Goal: Task Accomplishment & Management: Manage account settings

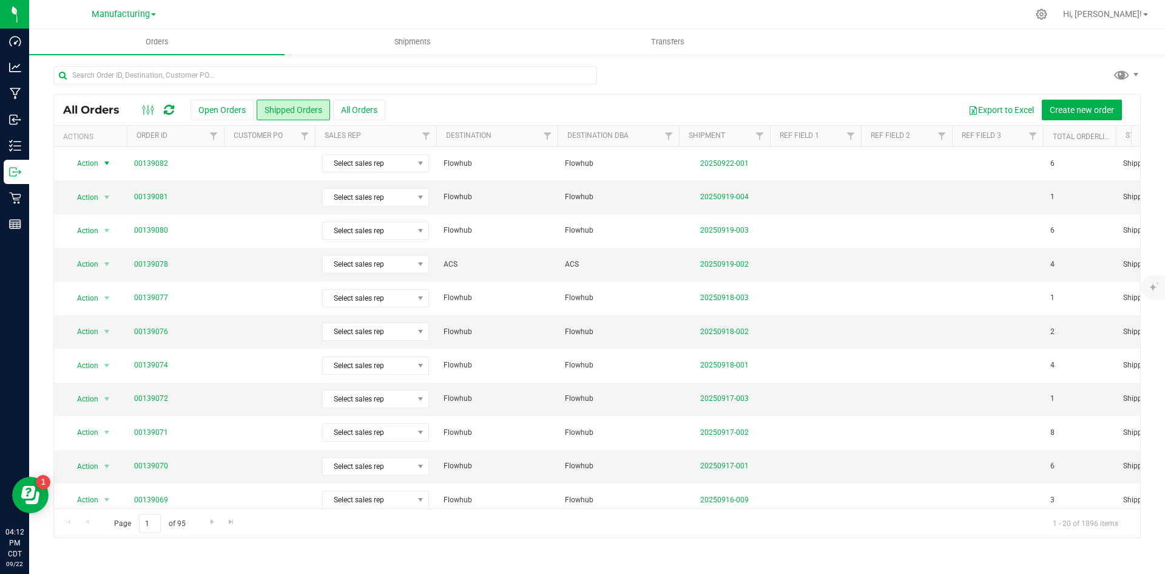
drag, startPoint x: 775, startPoint y: 83, endPoint x: 662, endPoint y: 64, distance: 115.0
click at [776, 78] on div at bounding box center [597, 80] width 1088 height 28
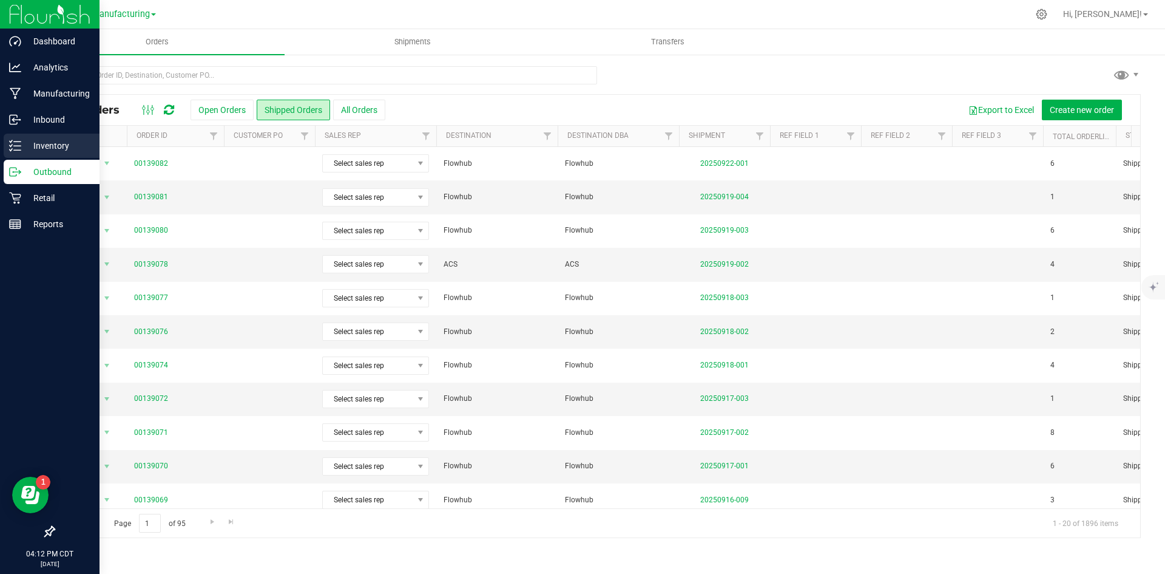
click at [46, 146] on p "Inventory" at bounding box center [57, 145] width 73 height 15
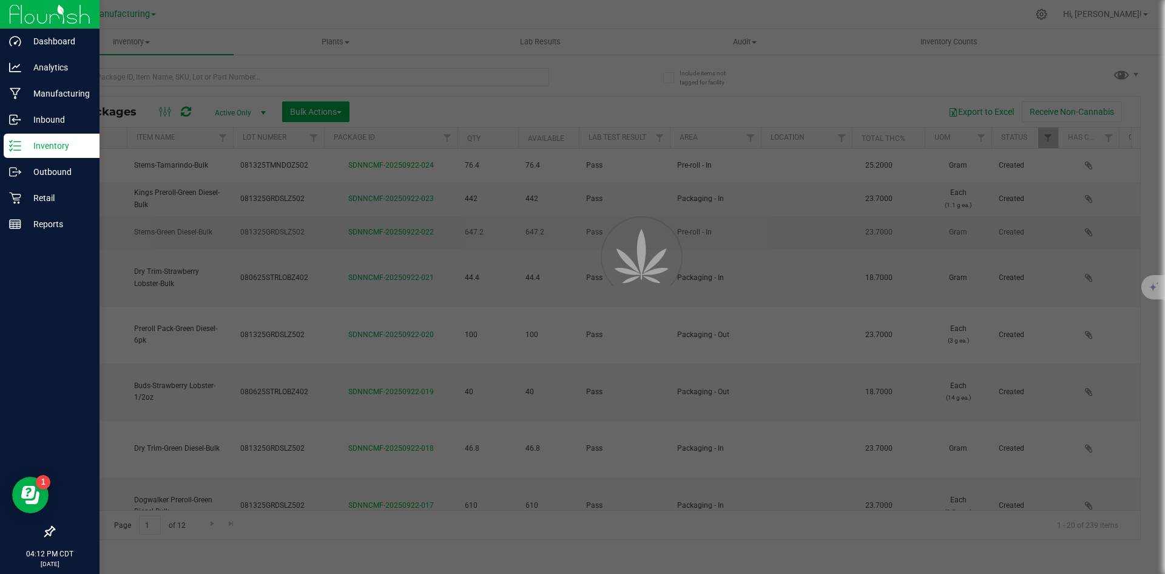
type input "[DATE]"
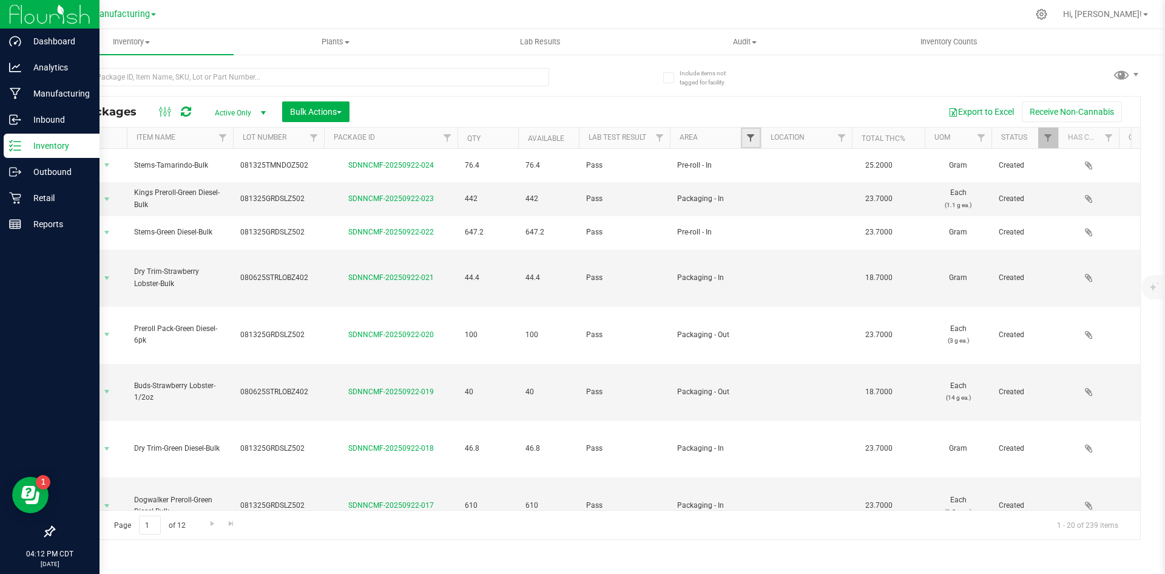
click at [750, 134] on span "Filter" at bounding box center [751, 138] width 10 height 10
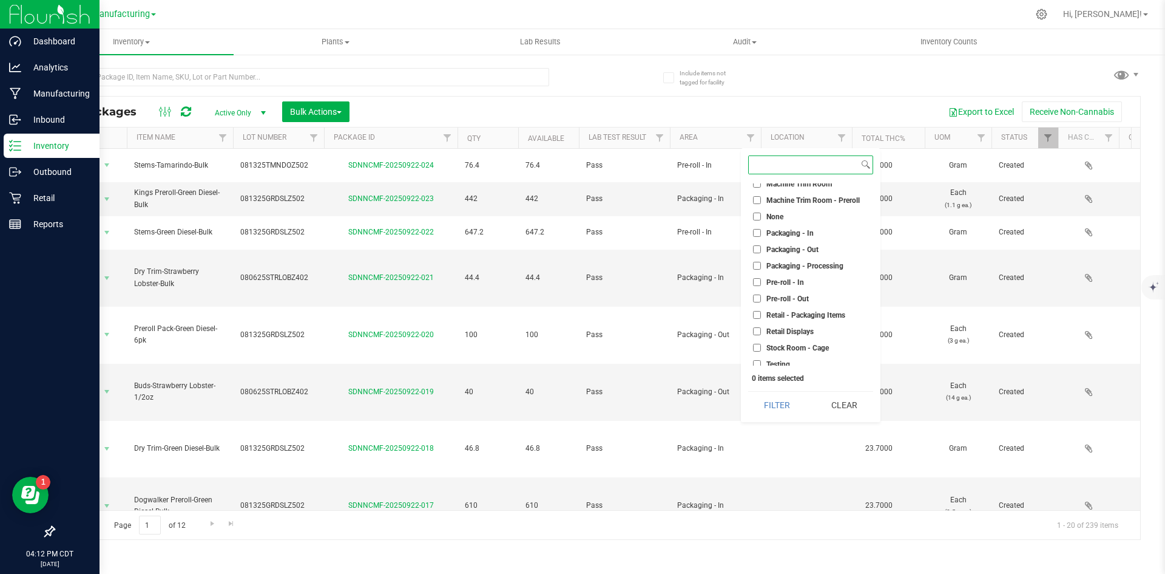
scroll to position [303, 0]
click at [756, 247] on input "Packaging - Out" at bounding box center [757, 247] width 8 height 8
checkbox input "true"
click at [779, 408] on button "Filter" at bounding box center [777, 404] width 58 height 27
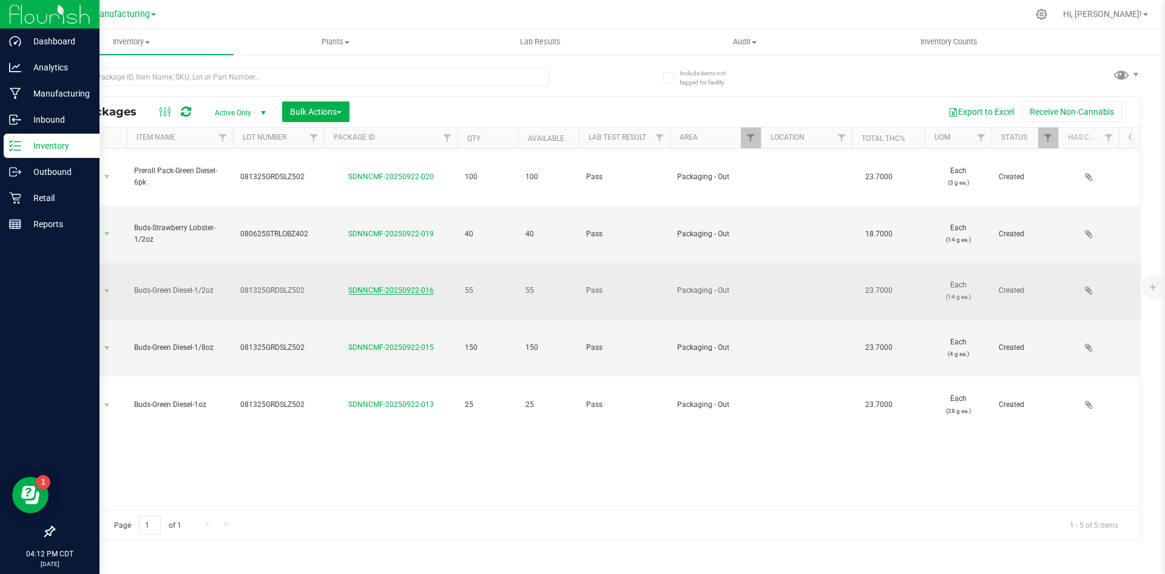
click at [372, 286] on link "SDNNCMF-20250922-016" at bounding box center [391, 290] width 86 height 8
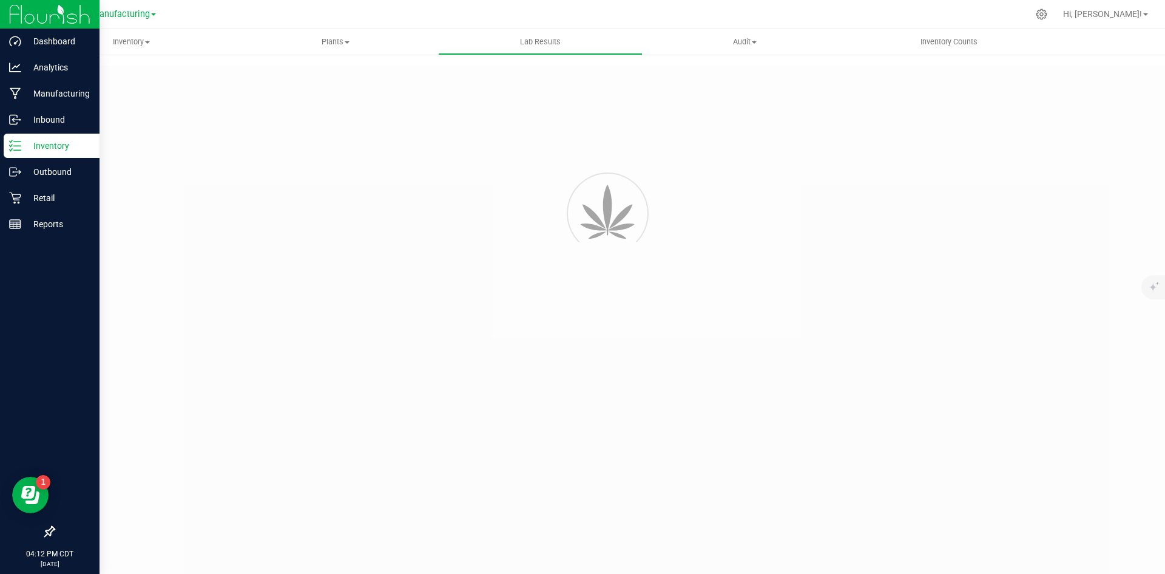
type input "SDNNCCV-20250829-004"
type input "AAHB161"
type input "SDNNCCV-20250829-004"
type input "[DATE] 11:41 AM"
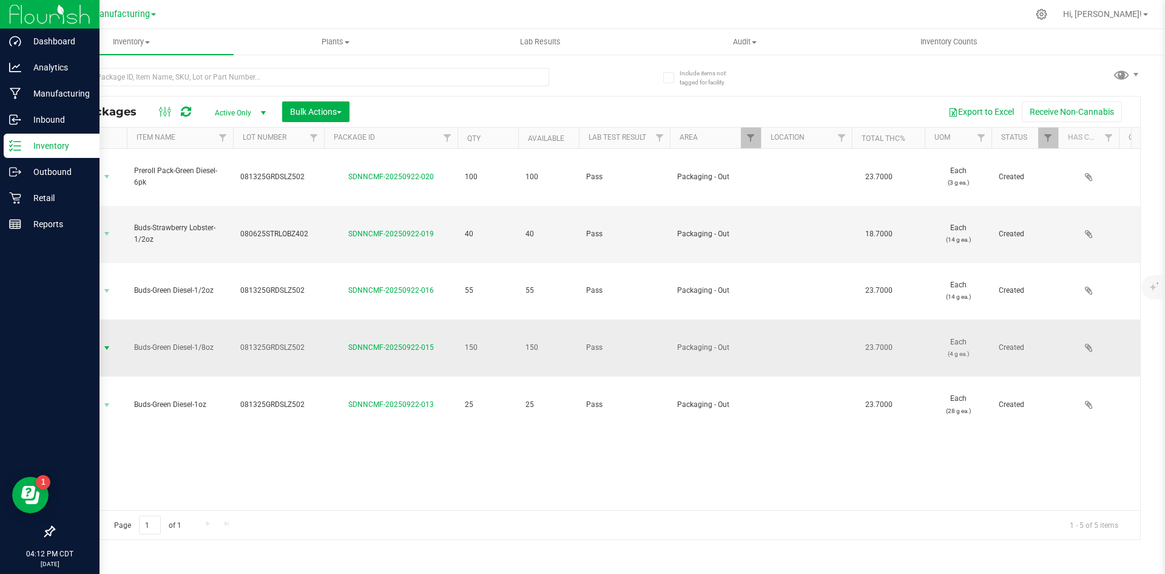
click at [87, 339] on span "Action" at bounding box center [82, 347] width 33 height 17
click at [438, 368] on div "Action Action Adjust qty Create package Edit attributes Global inventory Locate…" at bounding box center [597, 329] width 1086 height 361
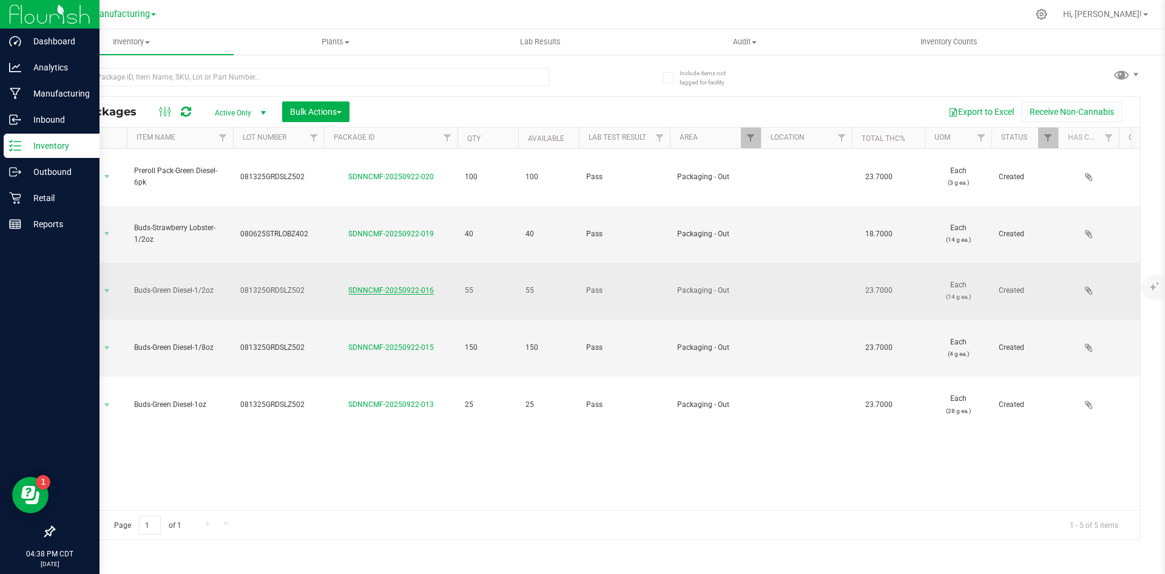
click at [399, 286] on link "SDNNCMF-20250922-016" at bounding box center [391, 290] width 86 height 8
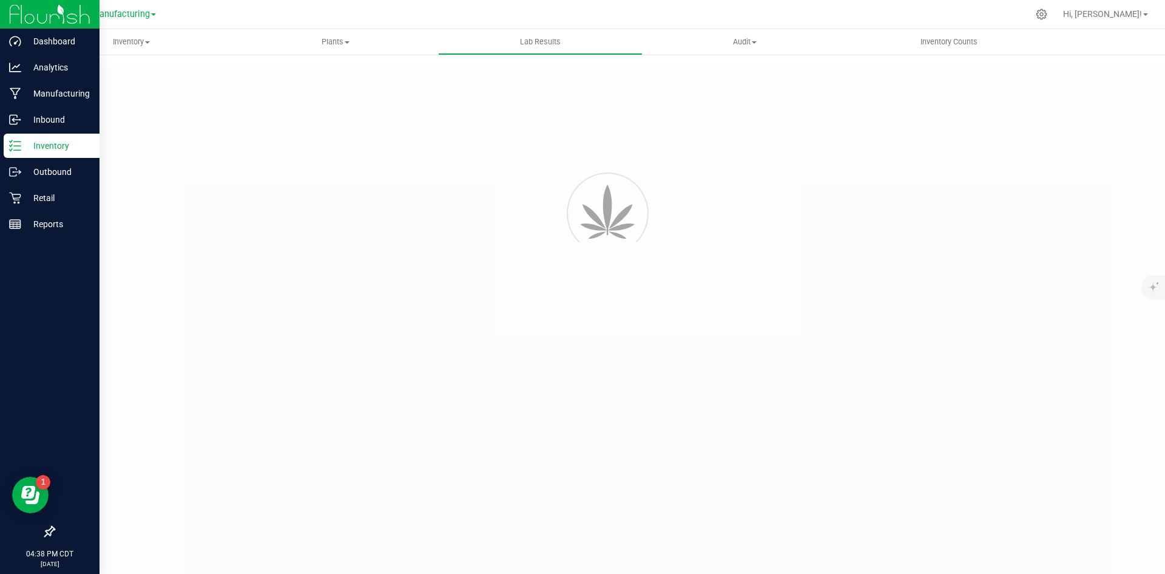
type input "SDNNCCV-20250829-004"
type input "AAHB161"
type input "SDNNCCV-20250829-004"
type input "[DATE] 11:41 AM"
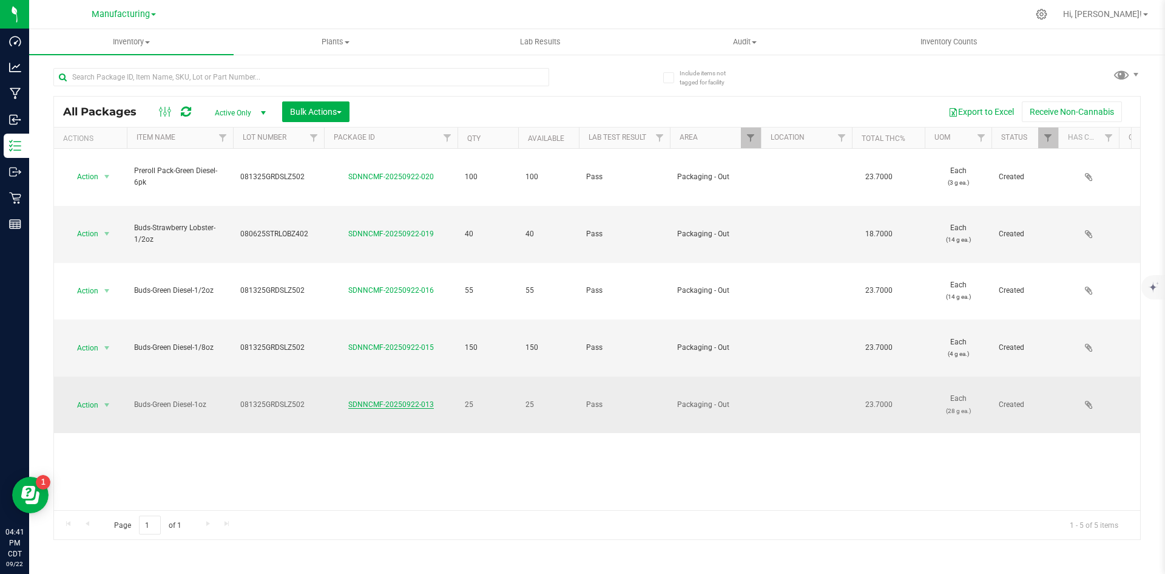
click at [373, 400] on link "SDNNCMF-20250922-013" at bounding box center [391, 404] width 86 height 8
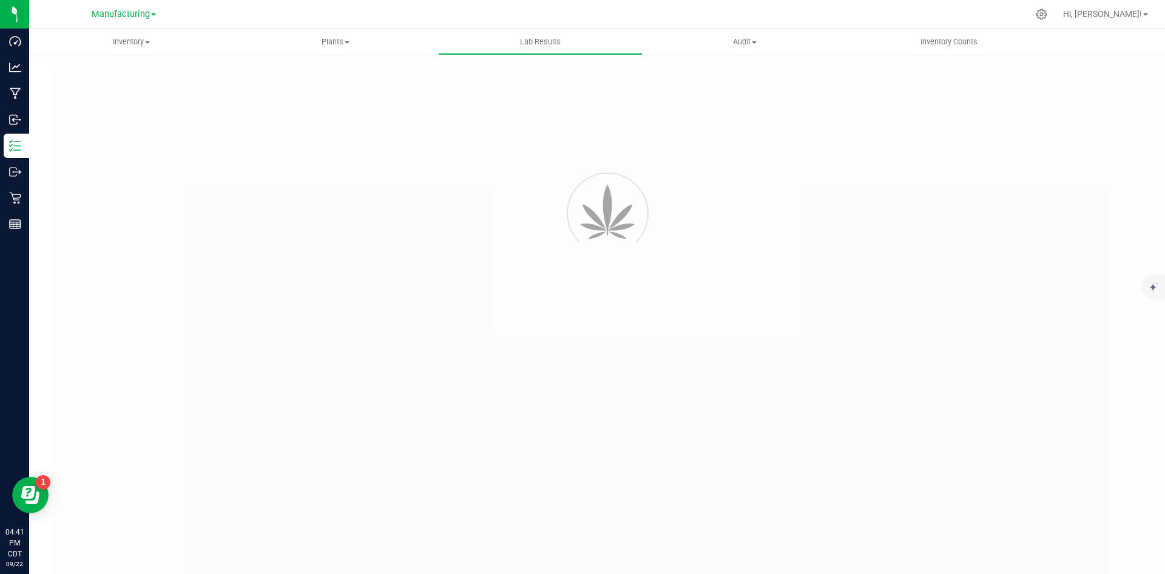
type input "SDNNCCV-20250829-004"
type input "AAHB161"
type input "SDNNCCV-20250829-004"
type input "[DATE] 11:41 AM"
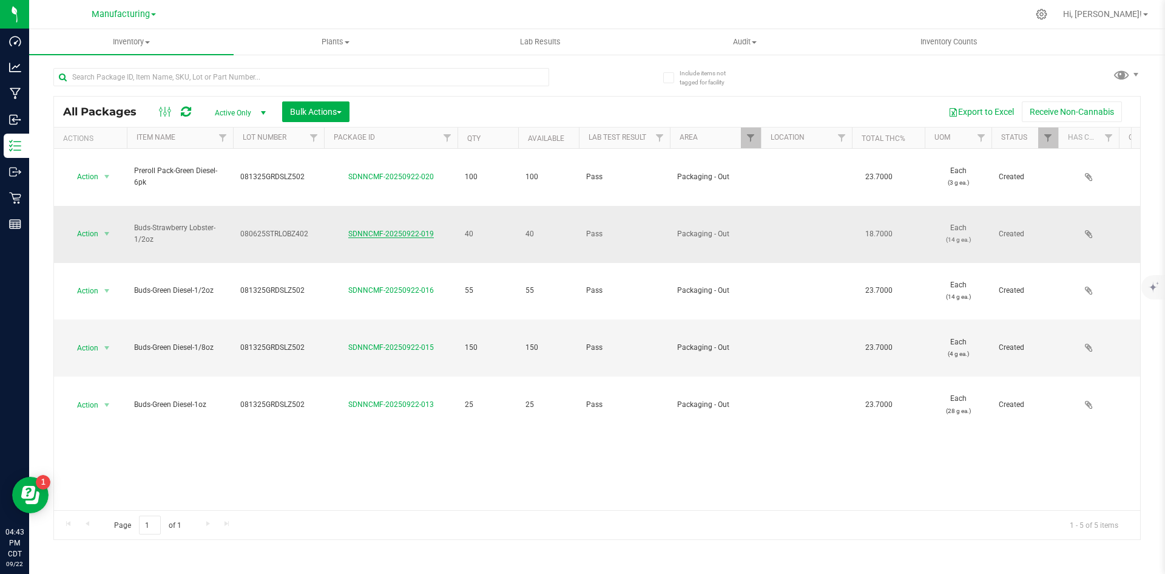
click at [408, 229] on link "SDNNCMF-20250922-019" at bounding box center [391, 233] width 86 height 8
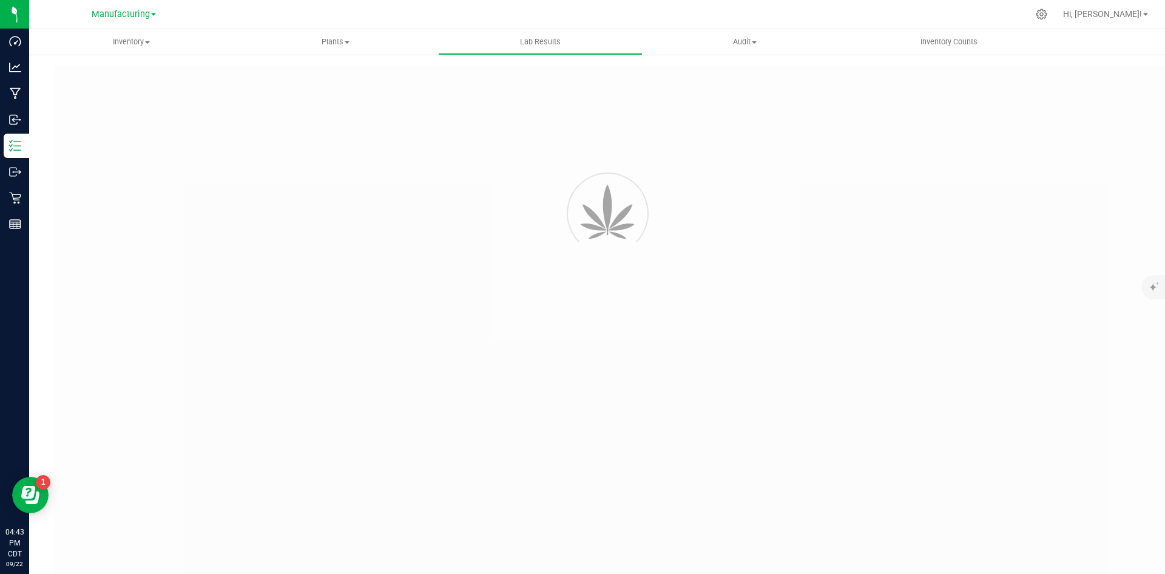
type input "SDNNCCV-20250812-004"
type input "AAHA641"
type input "SDNNCCV-20250812-004"
type input "[DATE] 1:46 PM"
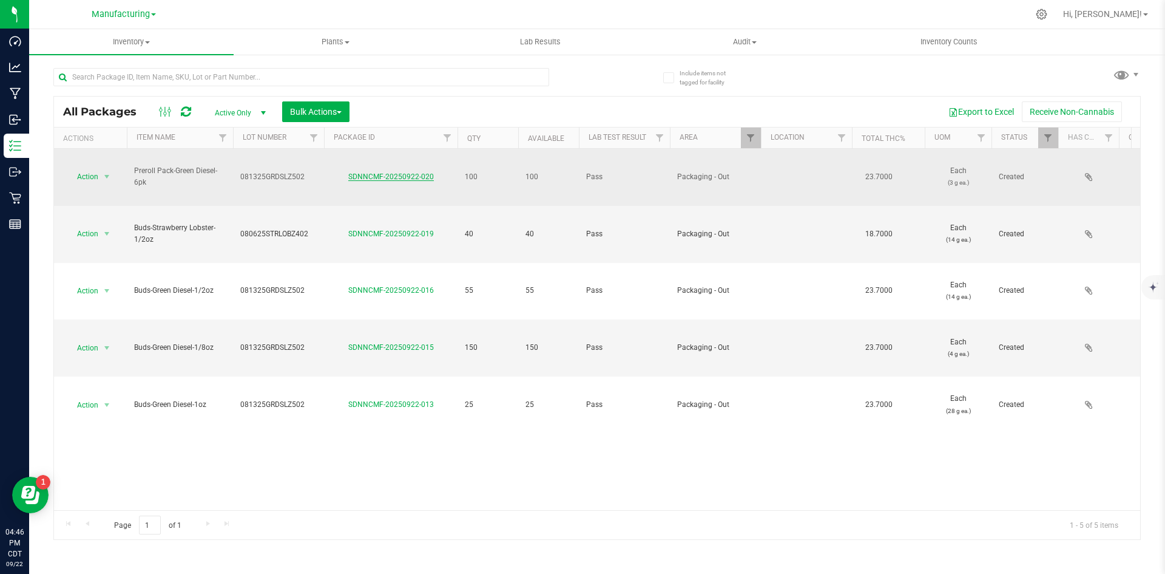
click at [391, 172] on link "SDNNCMF-20250922-020" at bounding box center [391, 176] width 86 height 8
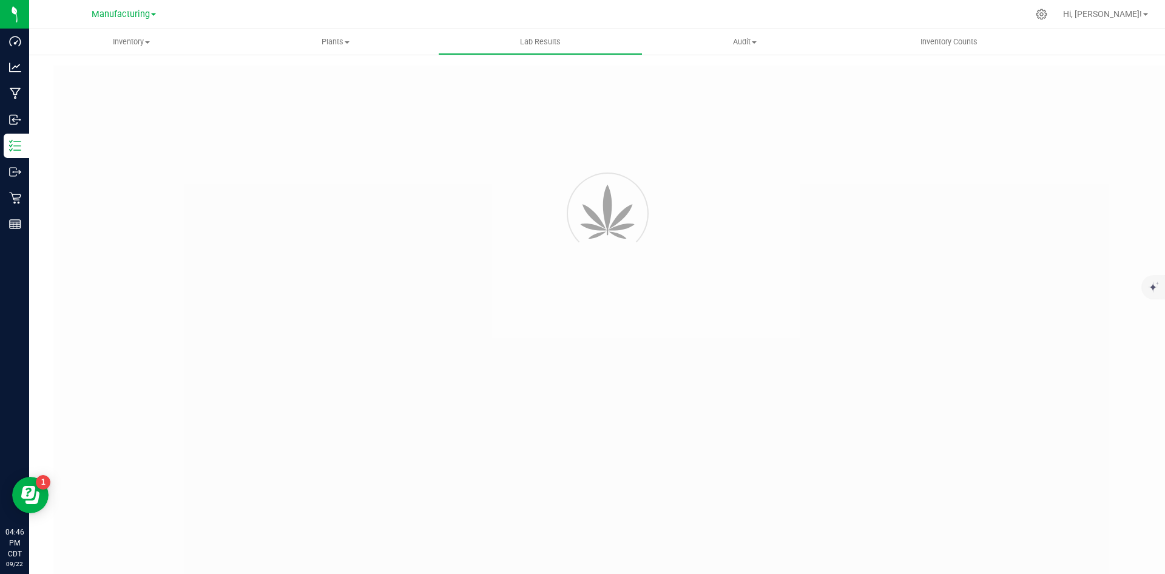
type input "SDNNCCV-20250829-004"
type input "AAHB161"
type input "SDNNCCV-20250829-004"
type input "[DATE] 11:41 AM"
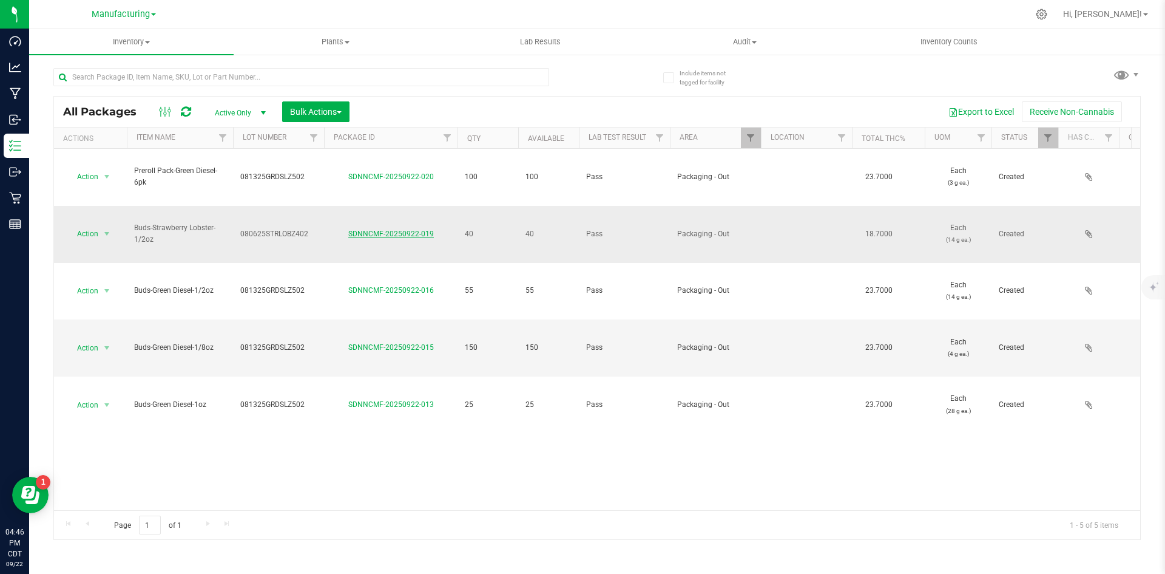
click at [391, 229] on link "SDNNCMF-20250922-019" at bounding box center [391, 233] width 86 height 8
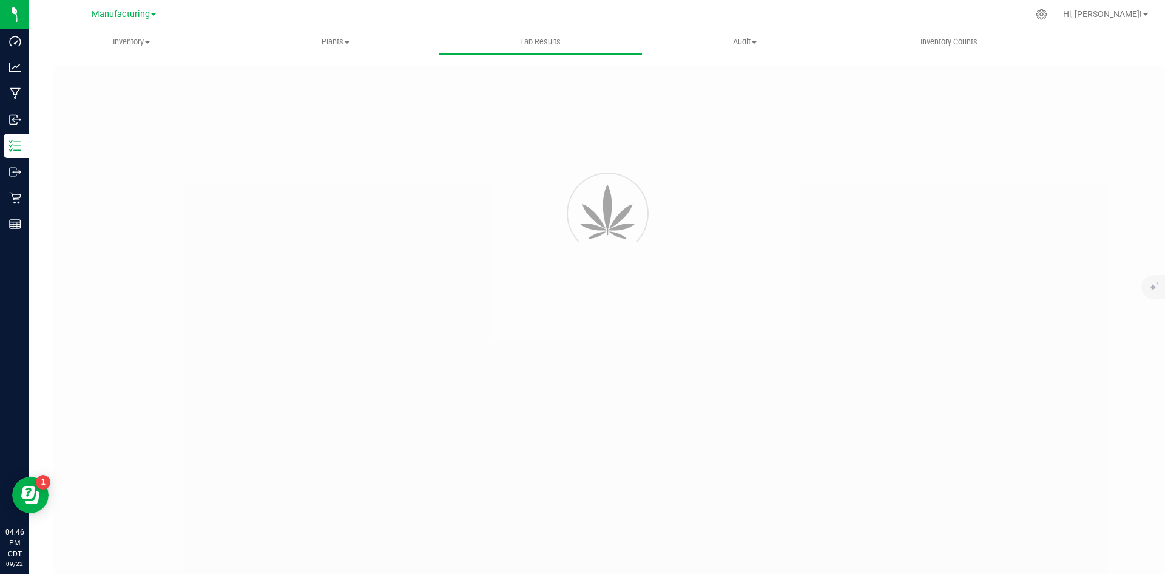
type input "SDNNCCV-20250812-004"
type input "AAHA641"
type input "SDNNCCV-20250812-004"
type input "[DATE] 1:46 PM"
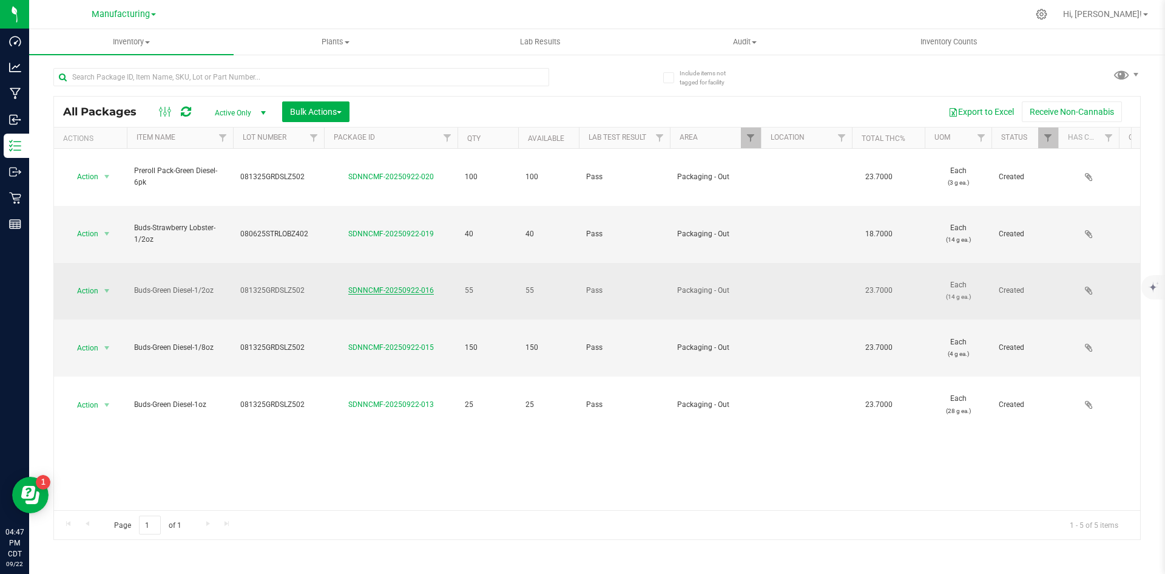
click at [380, 286] on link "SDNNCMF-20250922-016" at bounding box center [391, 290] width 86 height 8
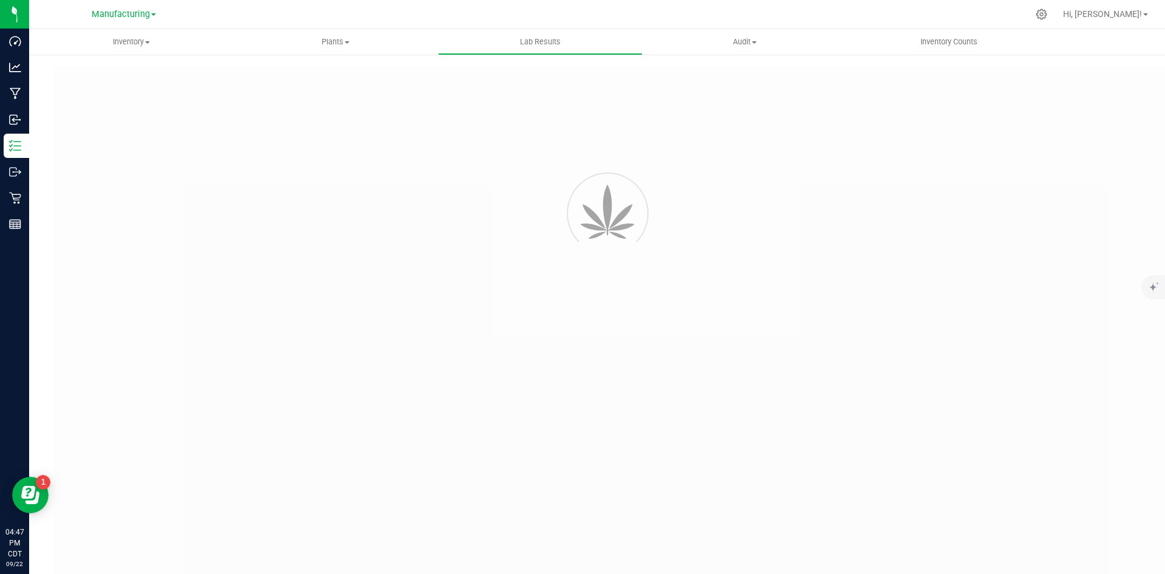
type input "SDNNCCV-20250829-004"
type input "AAHB161"
type input "SDNNCCV-20250829-004"
type input "[DATE] 11:41 AM"
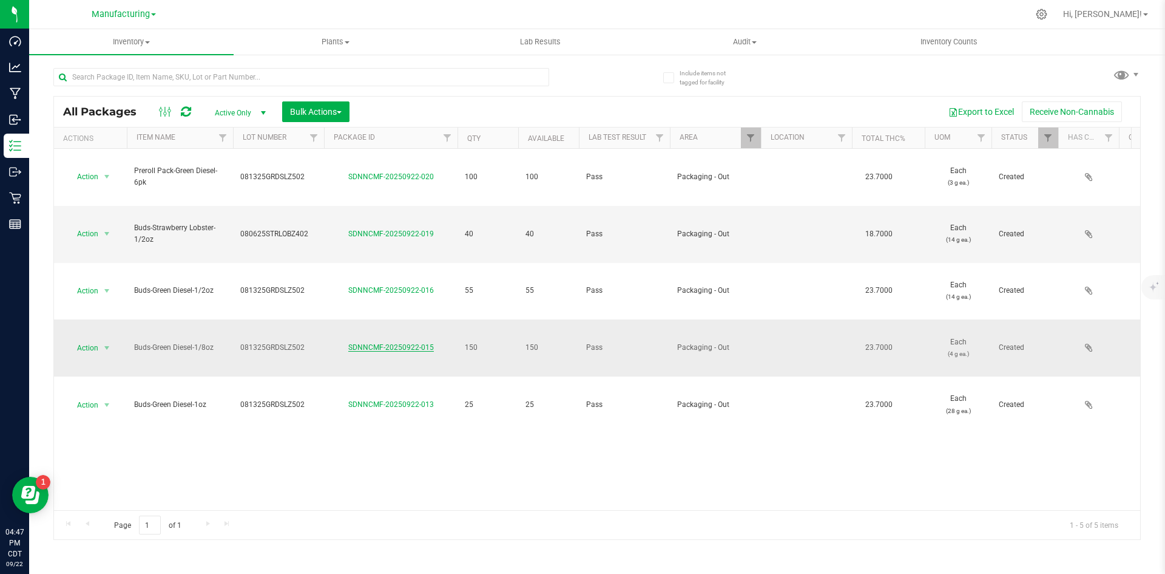
click at [401, 343] on link "SDNNCMF-20250922-015" at bounding box center [391, 347] width 86 height 8
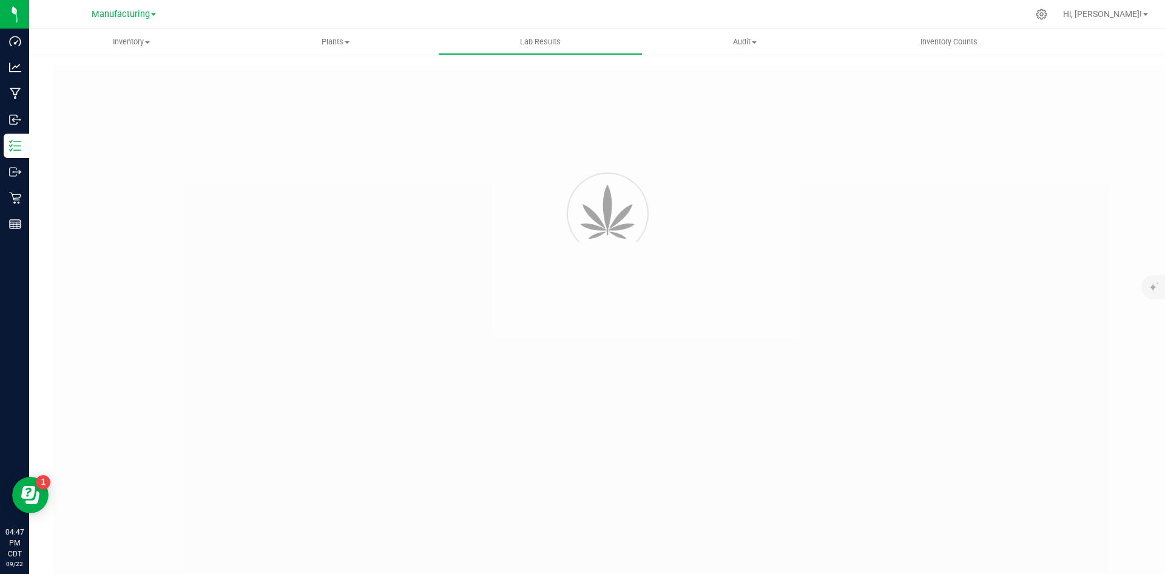
type input "SDNNCCV-20250829-004"
type input "AAHB161"
type input "SDNNCCV-20250829-004"
type input "[DATE] 11:41 AM"
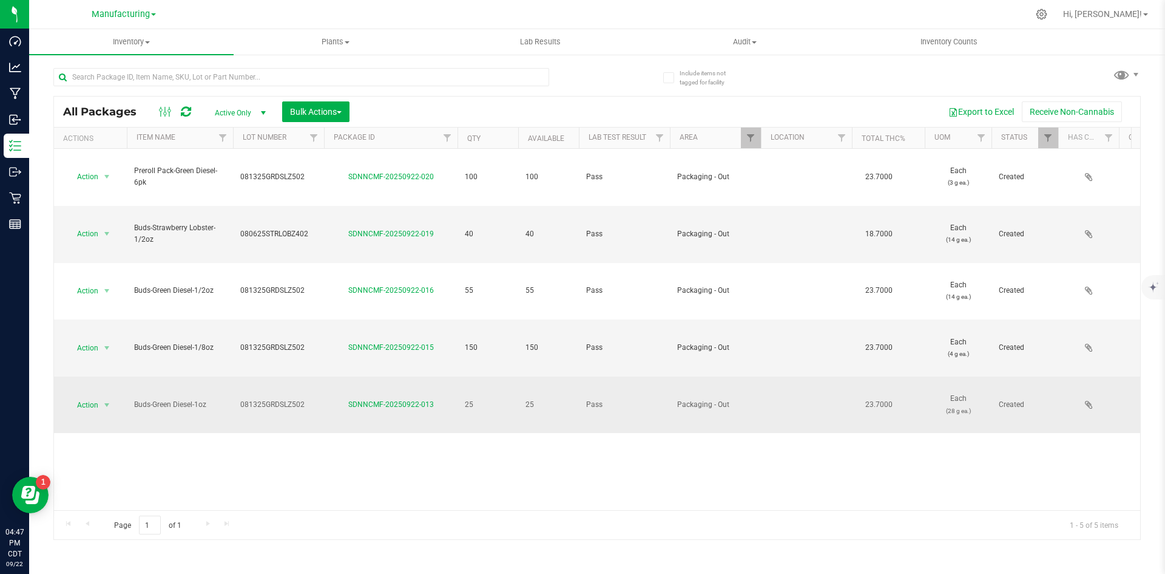
click at [387, 399] on div "SDNNCMF-20250922-013" at bounding box center [390, 405] width 137 height 12
click at [387, 400] on link "SDNNCMF-20250922-013" at bounding box center [391, 404] width 86 height 8
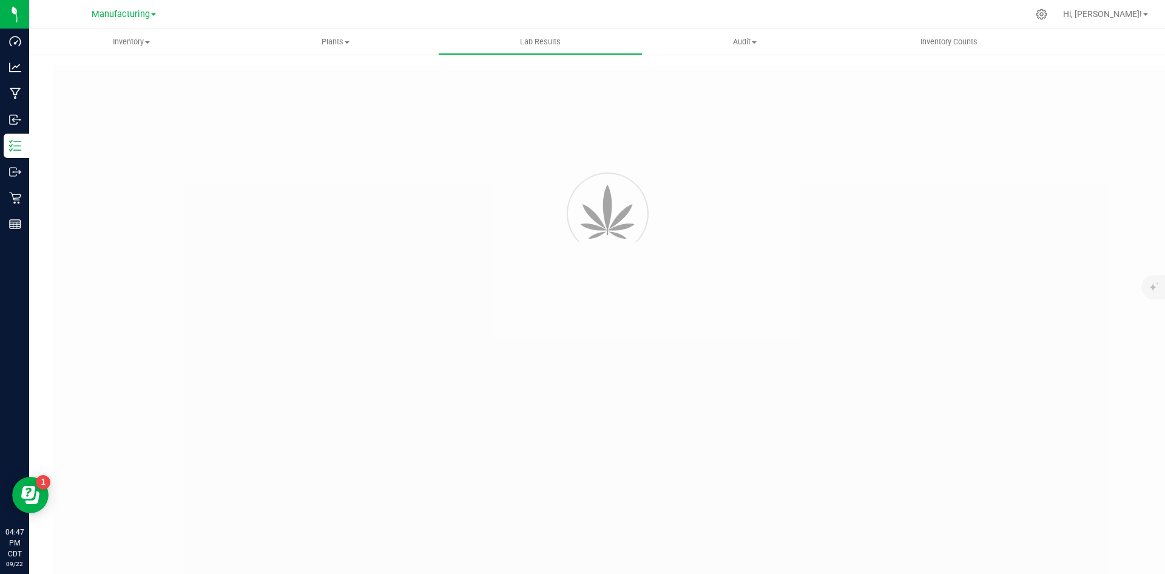
type input "SDNNCCV-20250829-004"
type input "AAHB161"
type input "SDNNCCV-20250829-004"
type input "[DATE] 11:41 AM"
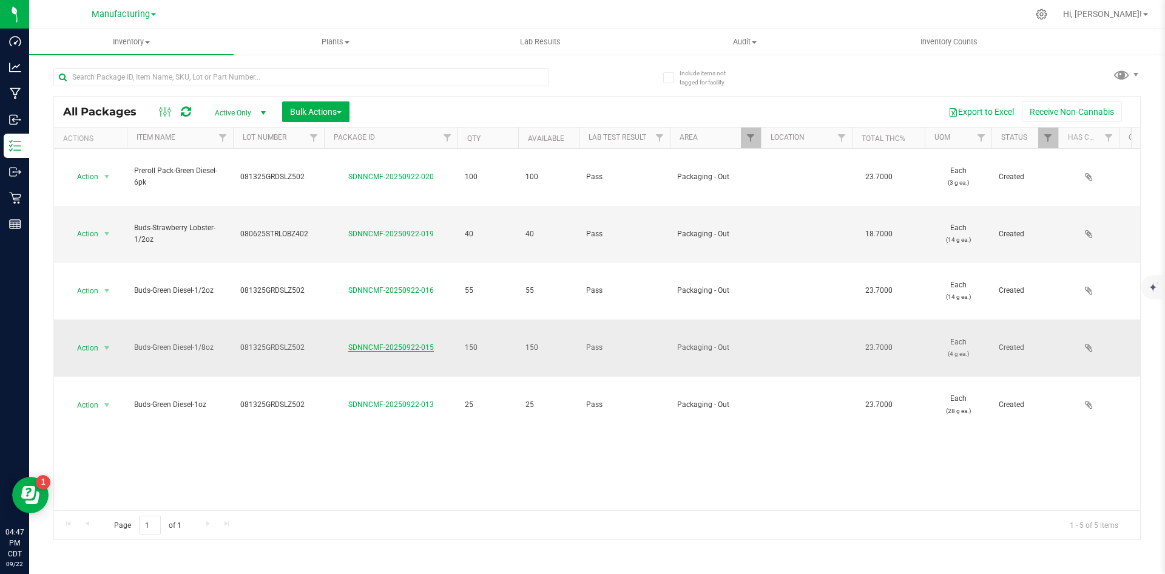
click at [394, 343] on link "SDNNCMF-20250922-015" at bounding box center [391, 347] width 86 height 8
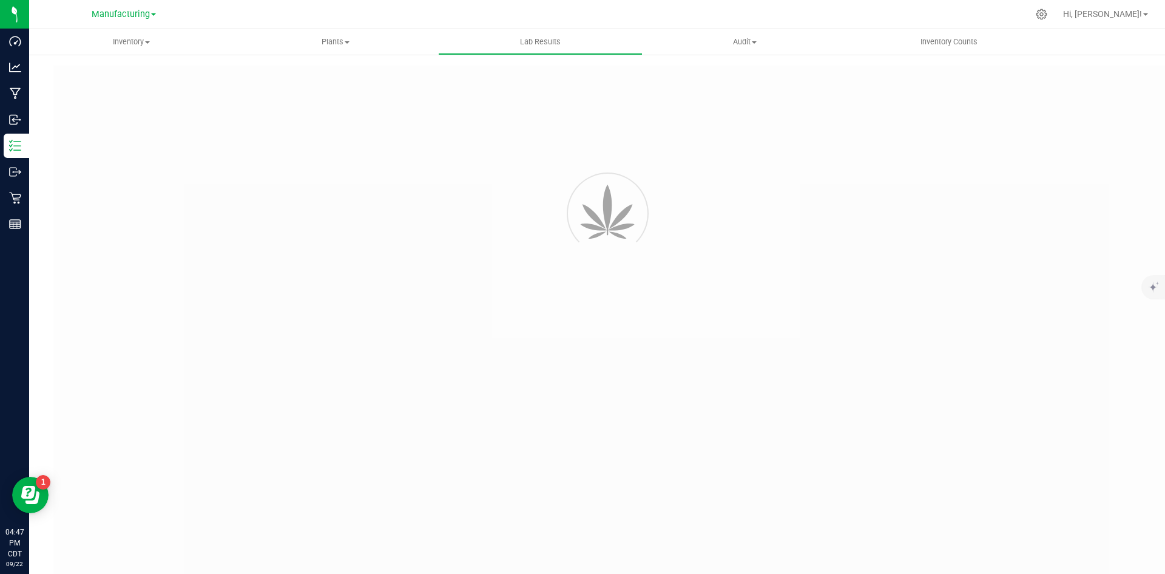
type input "SDNNCCV-20250829-004"
type input "AAHB161"
type input "SDNNCCV-20250829-004"
type input "[DATE] 11:41 AM"
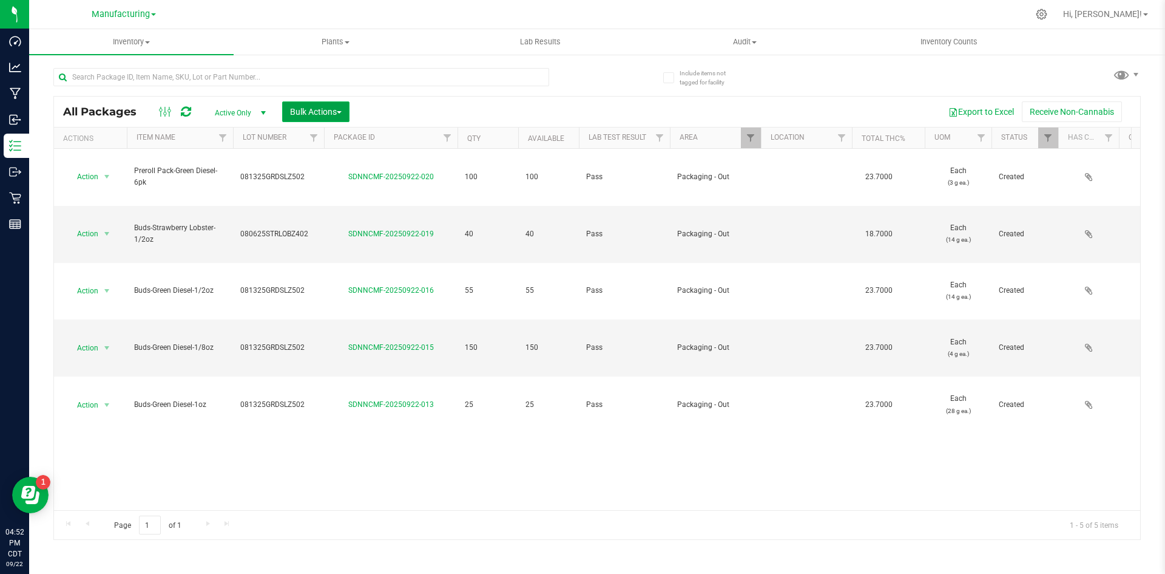
click at [302, 107] on span "Bulk Actions" at bounding box center [316, 112] width 52 height 10
click at [353, 162] on span "Add to outbound order" at bounding box center [331, 161] width 83 height 10
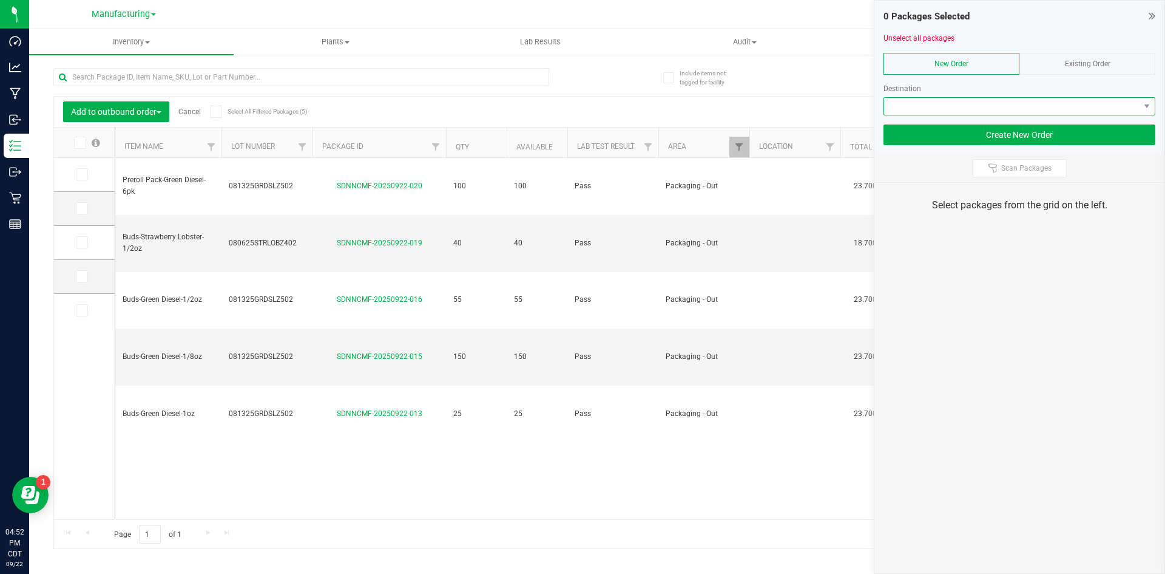
click at [966, 107] on span at bounding box center [1012, 106] width 256 height 17
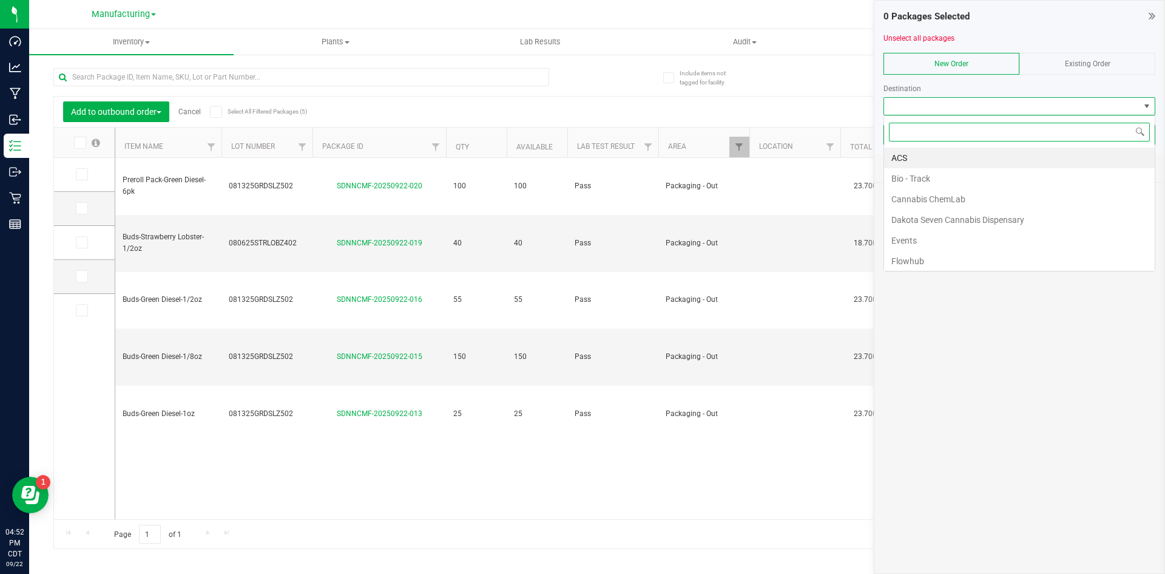
scroll to position [18, 272]
click at [947, 256] on li "Flowhub" at bounding box center [1019, 261] width 271 height 21
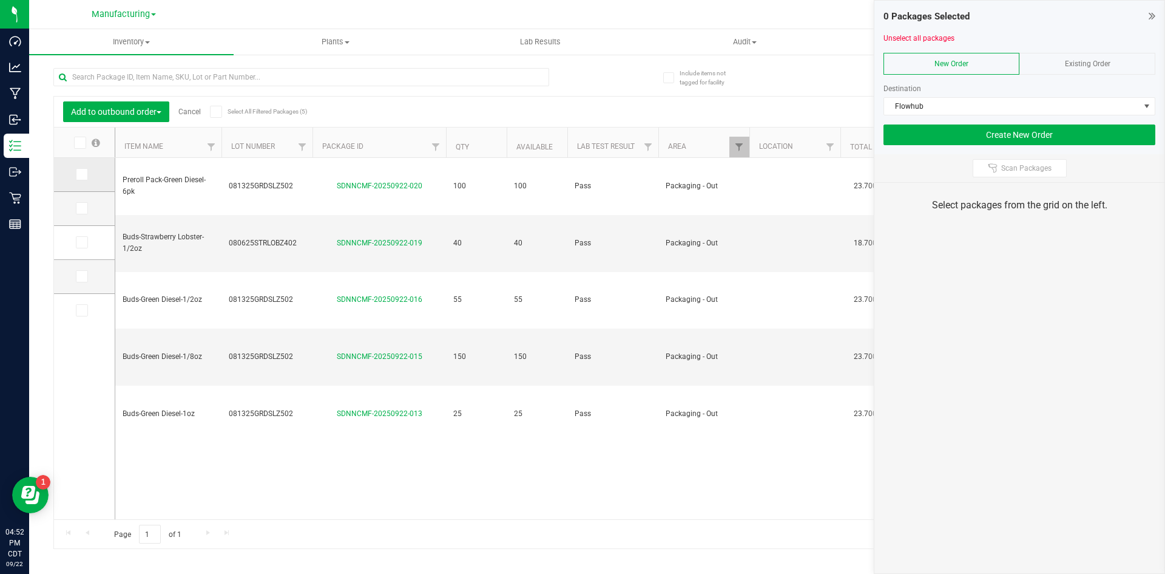
click at [76, 168] on span at bounding box center [82, 174] width 12 height 12
click at [0, 0] on input "checkbox" at bounding box center [0, 0] width 0 height 0
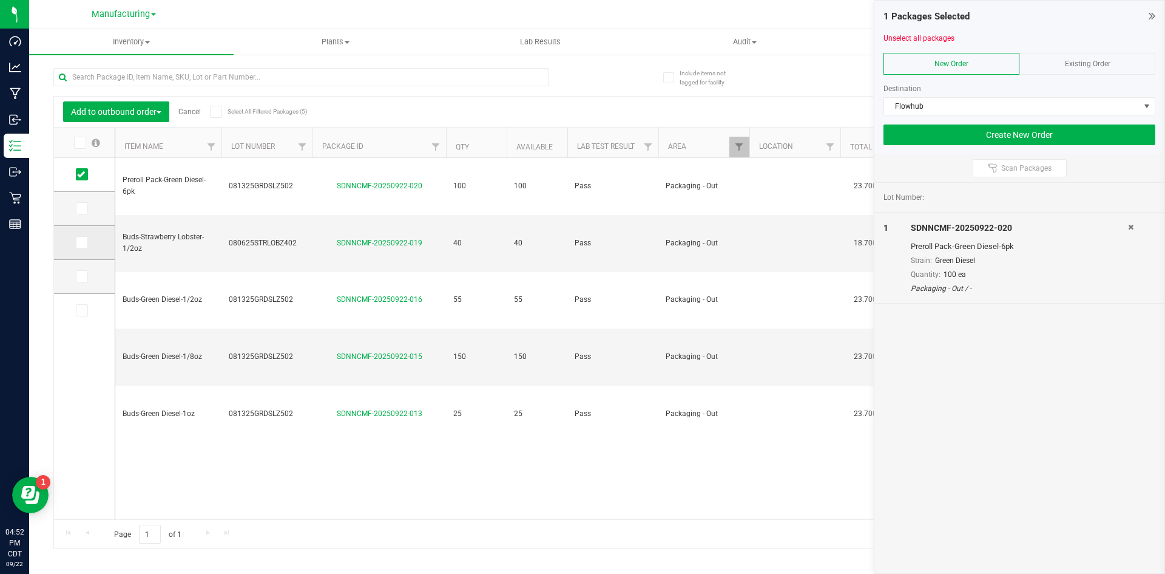
drag, startPoint x: 76, startPoint y: 214, endPoint x: 77, endPoint y: 234, distance: 20.7
click at [76, 214] on label at bounding box center [85, 208] width 18 height 12
click at [0, 0] on input "checkbox" at bounding box center [0, 0] width 0 height 0
click at [78, 250] on td at bounding box center [84, 243] width 61 height 34
drag, startPoint x: 80, startPoint y: 247, endPoint x: 87, endPoint y: 285, distance: 38.3
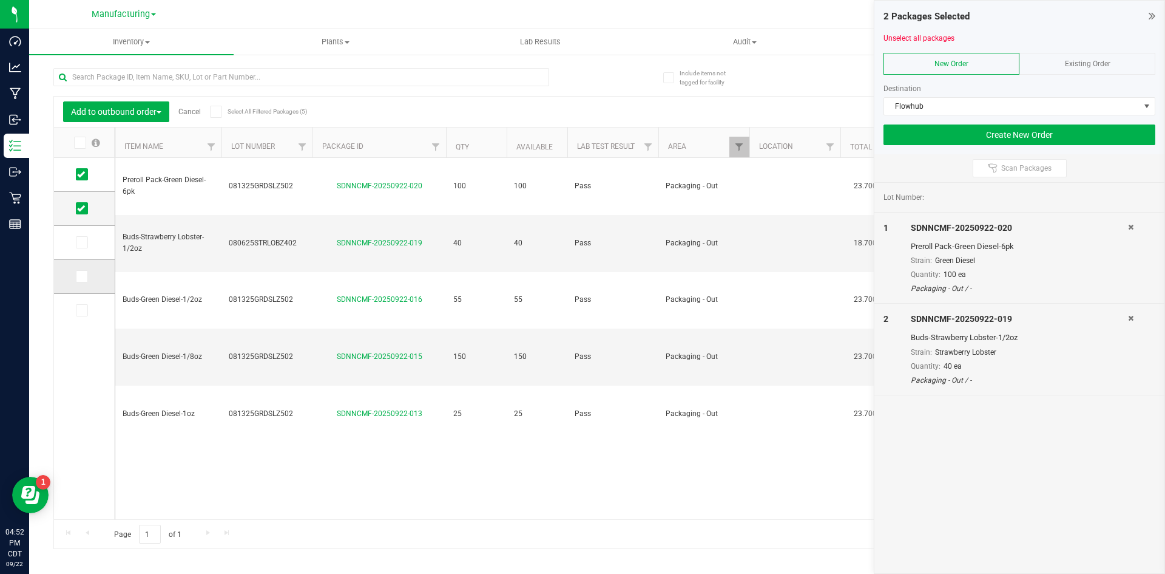
click at [80, 248] on span at bounding box center [82, 242] width 12 height 12
click at [0, 0] on input "checkbox" at bounding box center [0, 0] width 0 height 0
drag, startPoint x: 83, startPoint y: 274, endPoint x: 83, endPoint y: 282, distance: 8.5
click at [83, 276] on icon at bounding box center [81, 276] width 8 height 0
click at [0, 0] on input "checkbox" at bounding box center [0, 0] width 0 height 0
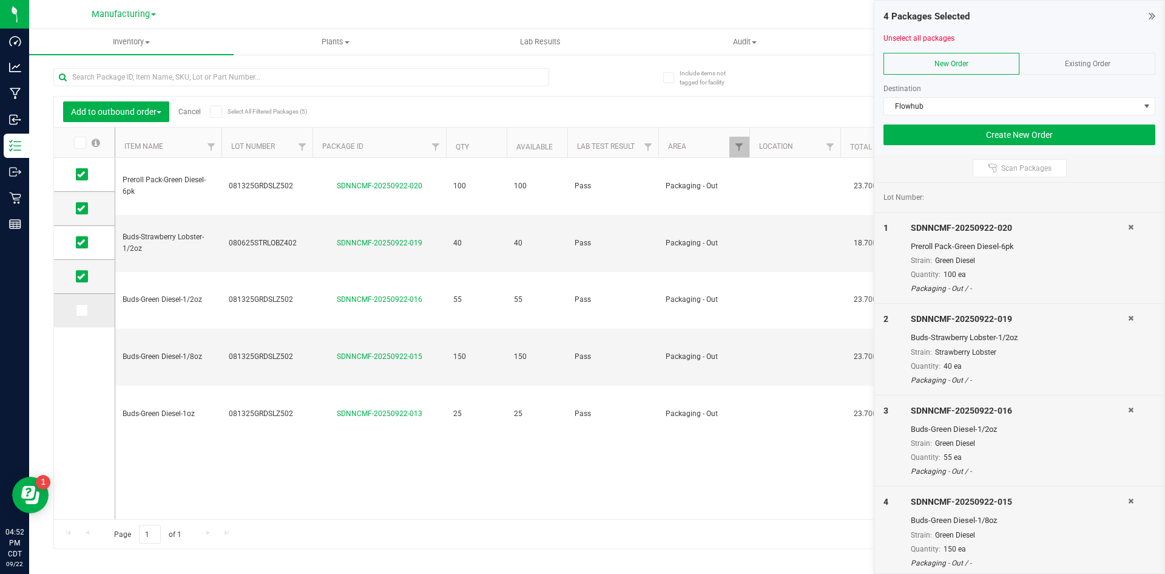
click at [84, 304] on span at bounding box center [82, 310] width 12 height 12
click at [89, 311] on label at bounding box center [85, 310] width 18 height 12
click at [0, 0] on input "checkbox" at bounding box center [0, 0] width 0 height 0
click at [1026, 139] on button "Create New Order" at bounding box center [1020, 134] width 272 height 21
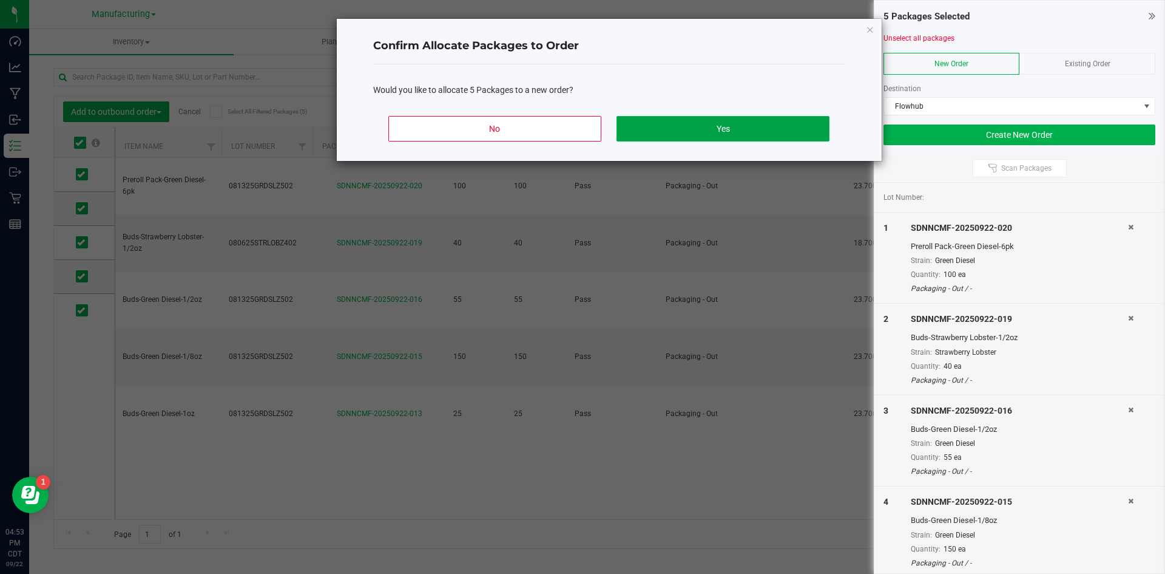
click at [690, 129] on button "Yes" at bounding box center [723, 128] width 212 height 25
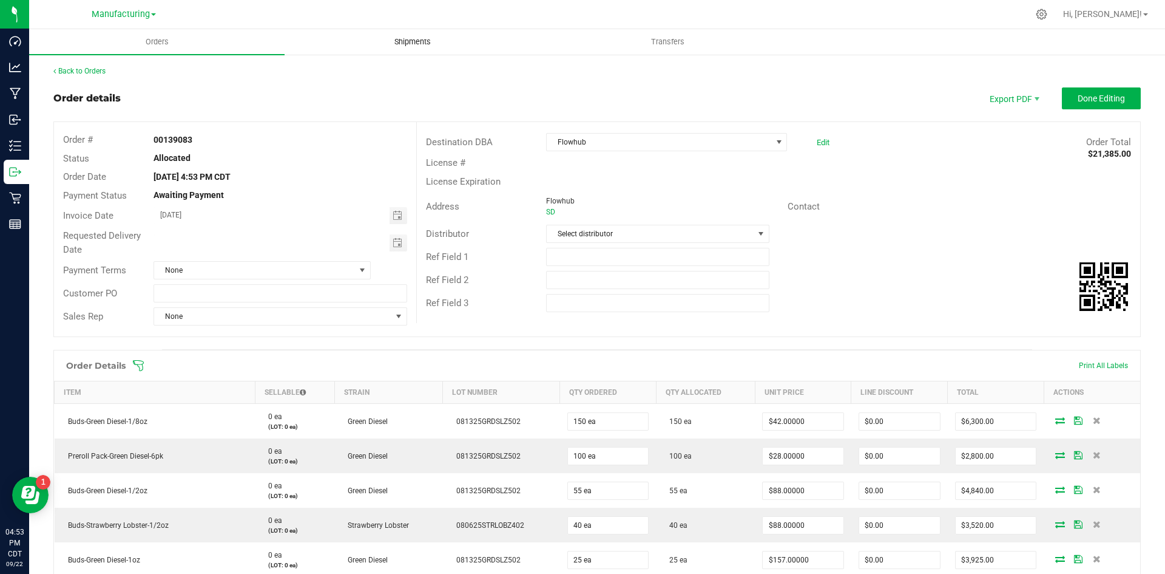
click at [411, 46] on span "Shipments" at bounding box center [412, 41] width 69 height 11
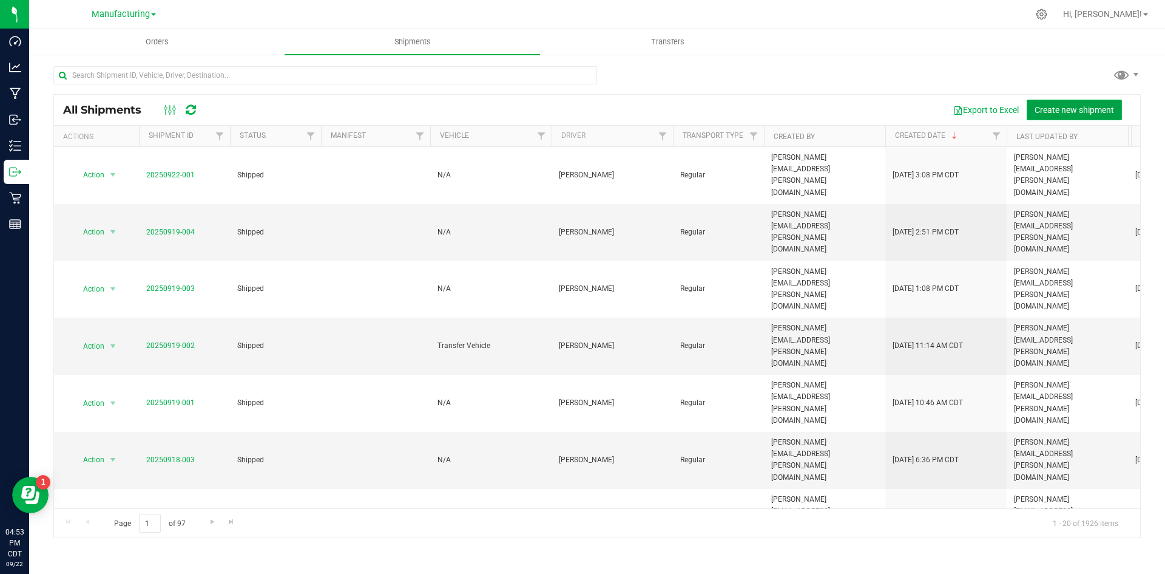
click at [1044, 105] on span "Create new shipment" at bounding box center [1075, 110] width 80 height 10
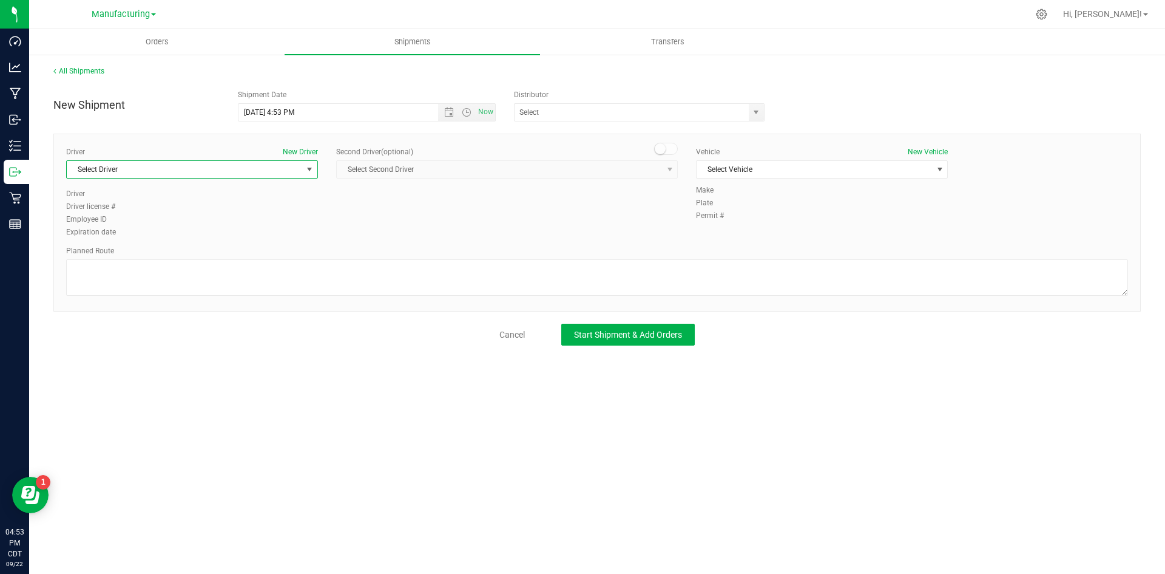
click at [219, 169] on span "Select Driver" at bounding box center [184, 169] width 235 height 17
click at [167, 252] on li "Sunshine Blair" at bounding box center [192, 256] width 251 height 18
click at [736, 170] on span "Select Vehicle" at bounding box center [814, 169] width 235 height 17
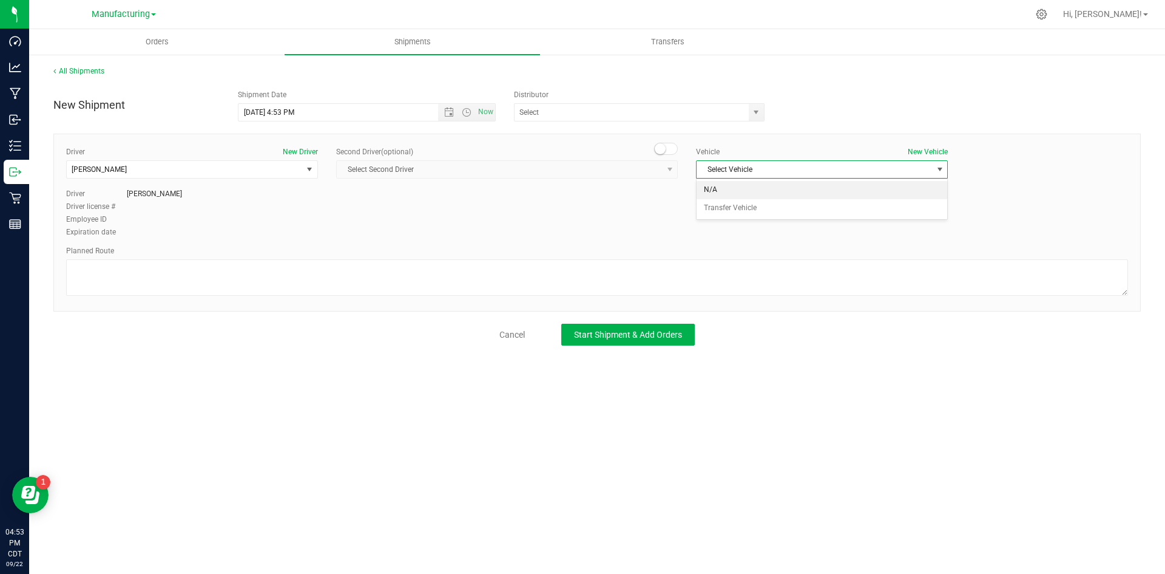
drag, startPoint x: 731, startPoint y: 194, endPoint x: 499, endPoint y: 225, distance: 234.5
click at [728, 194] on li "N/A" at bounding box center [822, 190] width 251 height 18
click at [174, 264] on textarea at bounding box center [597, 277] width 1062 height 36
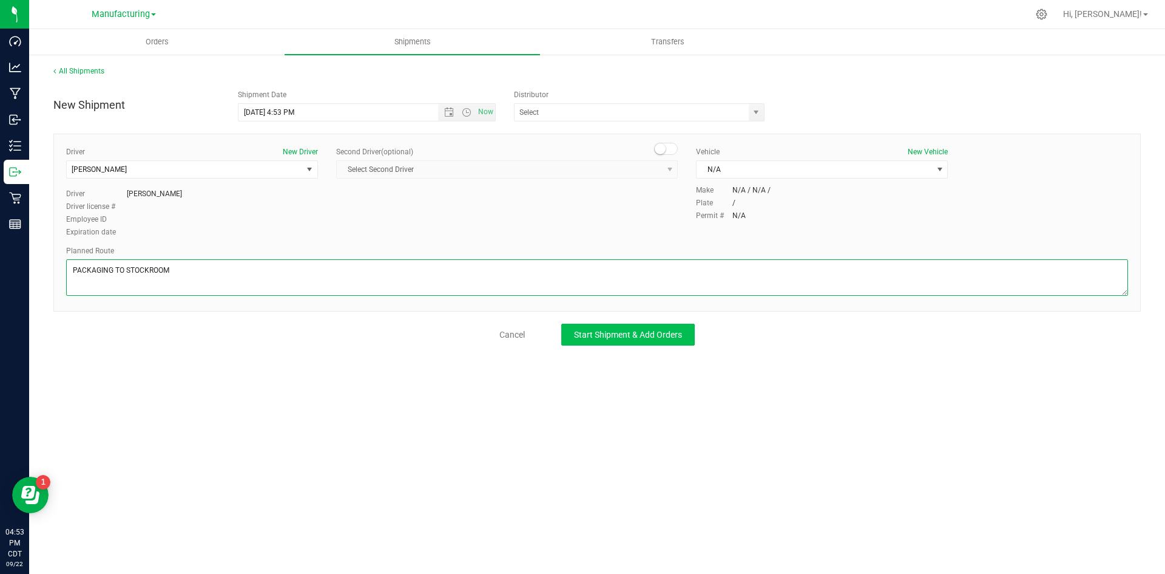
type textarea "PACKAGING TO STOCKROOM"
click at [587, 335] on span "Start Shipment & Add Orders" at bounding box center [628, 335] width 108 height 10
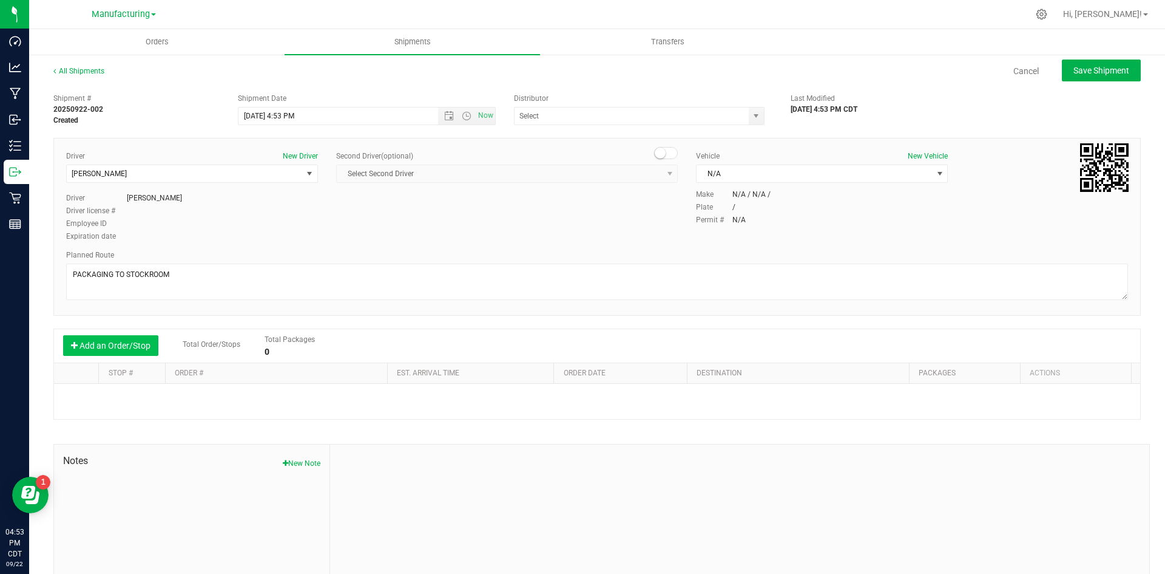
click at [124, 350] on button "Add an Order/Stop" at bounding box center [110, 345] width 95 height 21
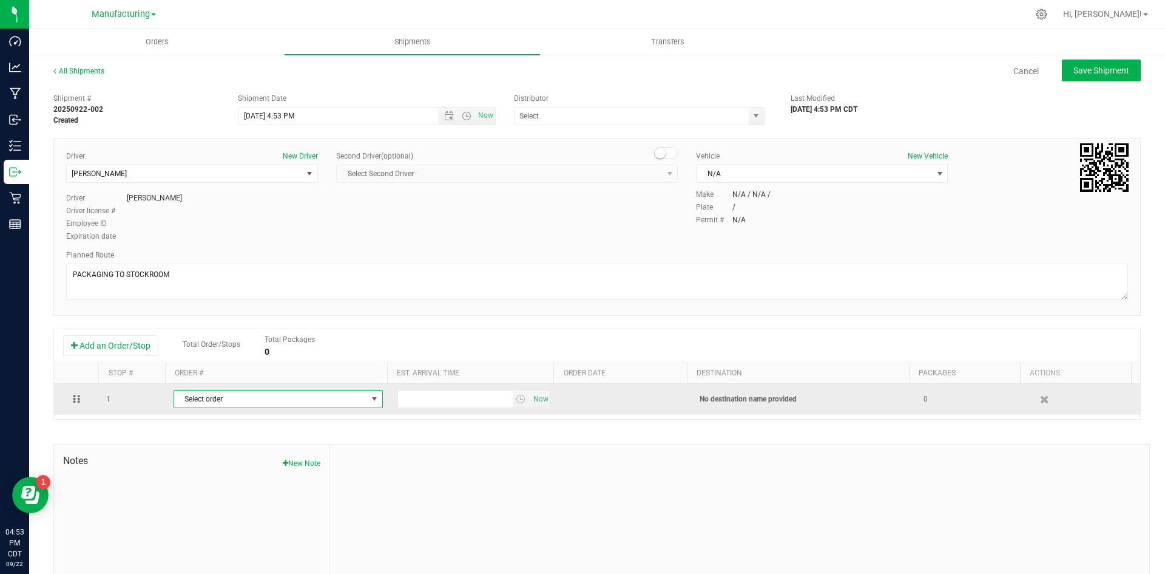
click at [210, 400] on span "Select order" at bounding box center [270, 398] width 193 height 17
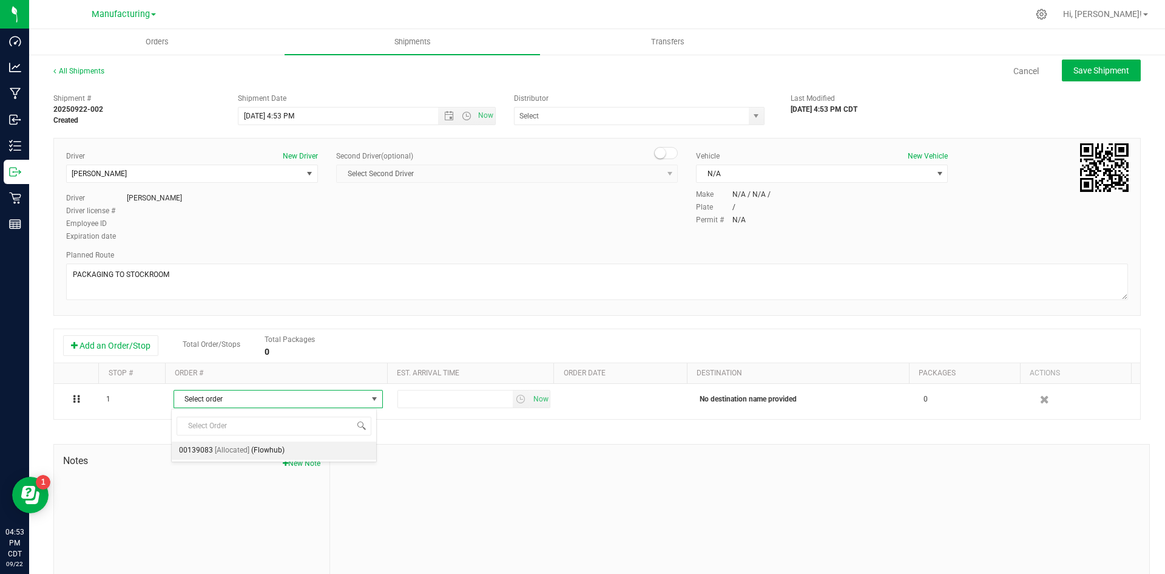
drag, startPoint x: 228, startPoint y: 452, endPoint x: 236, endPoint y: 450, distance: 8.1
click at [229, 452] on span "[Allocated]" at bounding box center [232, 450] width 35 height 16
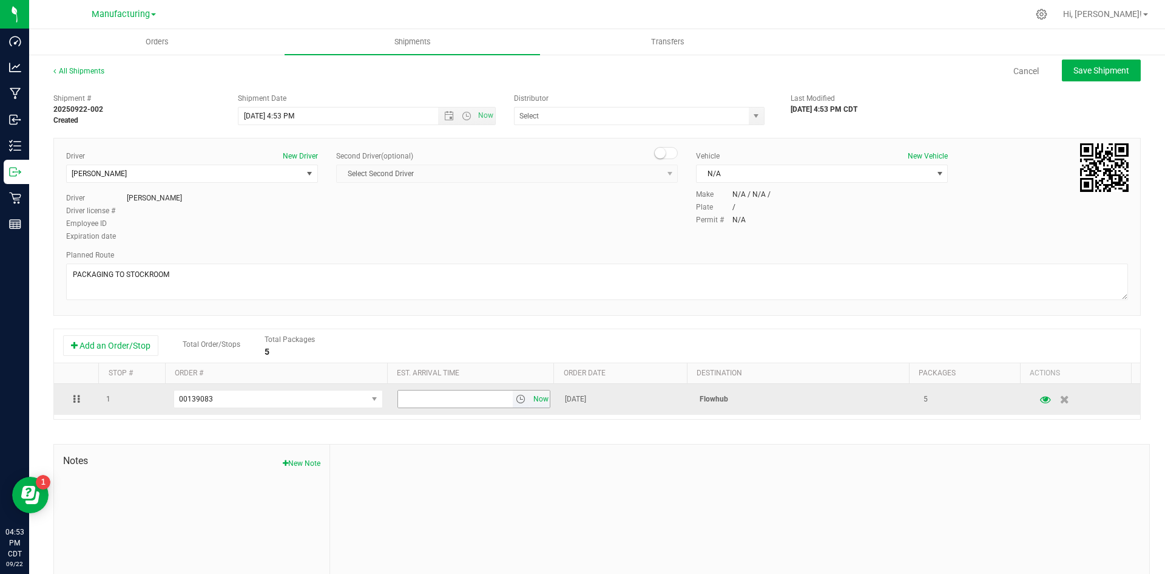
click at [535, 396] on span "Now" at bounding box center [540, 399] width 21 height 18
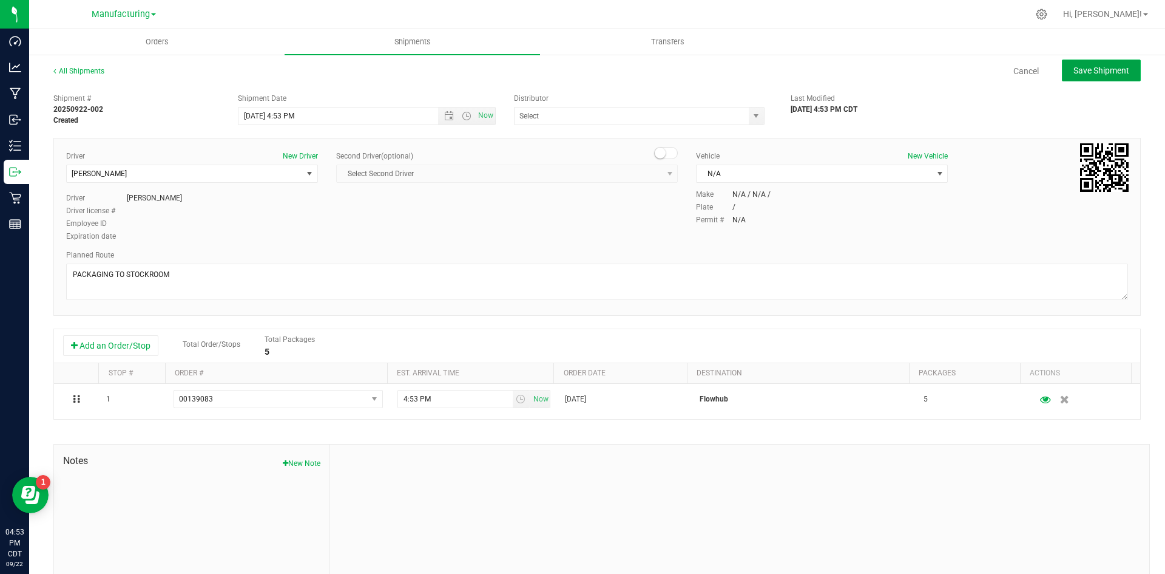
click at [1102, 67] on span "Save Shipment" at bounding box center [1102, 71] width 56 height 10
type input "9/22/2025 9:53 PM"
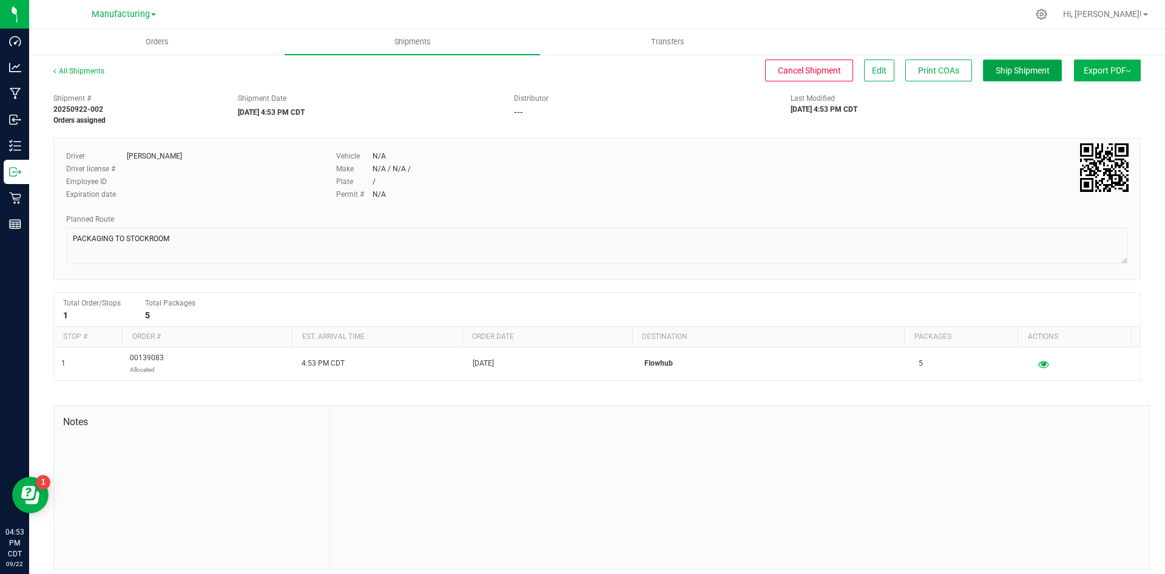
click at [1004, 73] on span "Ship Shipment" at bounding box center [1023, 71] width 54 height 10
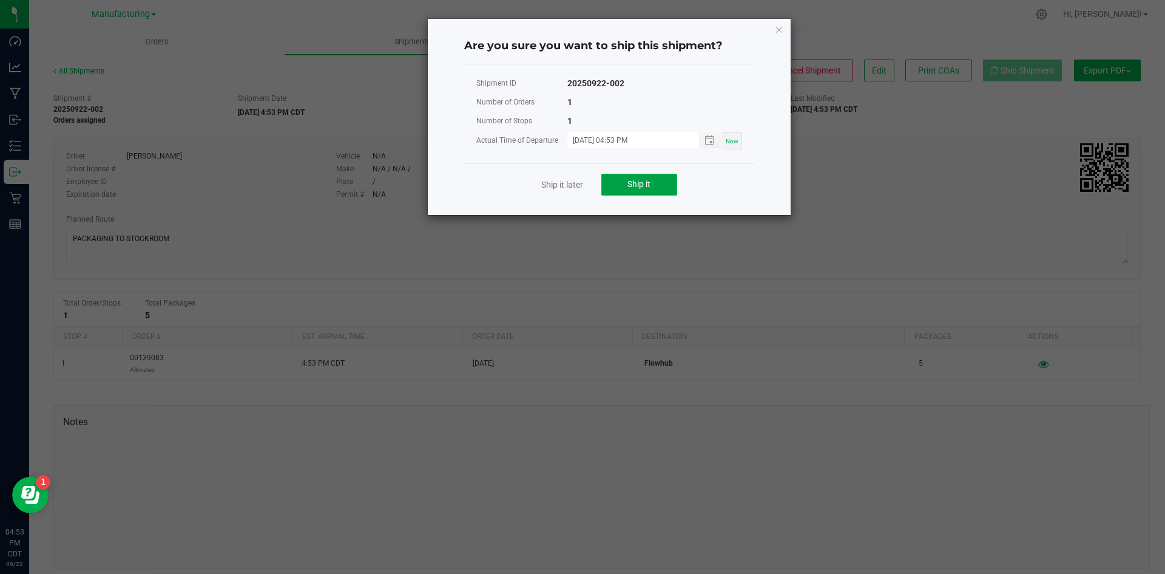
click at [651, 186] on button "Ship it" at bounding box center [639, 185] width 76 height 22
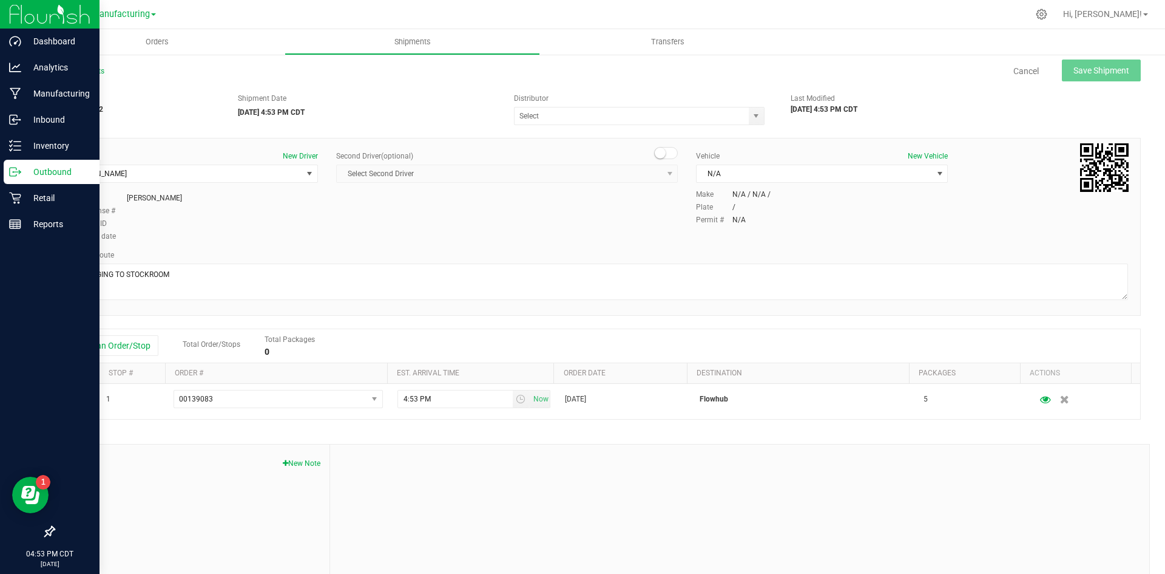
click at [51, 168] on p "Outbound" at bounding box center [57, 171] width 73 height 15
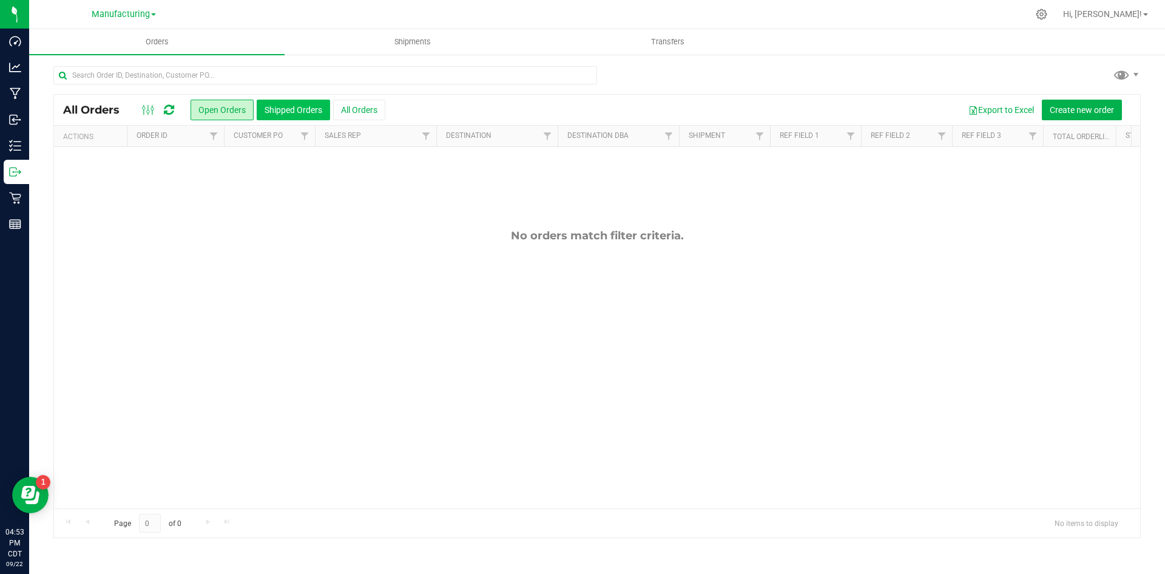
click at [279, 107] on button "Shipped Orders" at bounding box center [293, 110] width 73 height 21
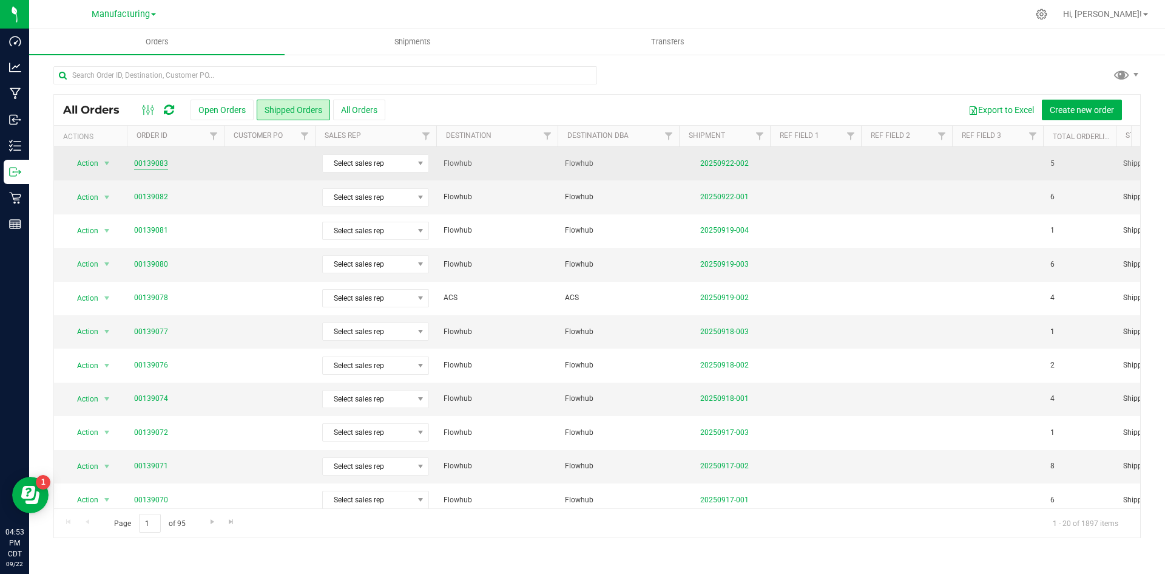
click at [158, 162] on link "00139083" at bounding box center [151, 164] width 34 height 12
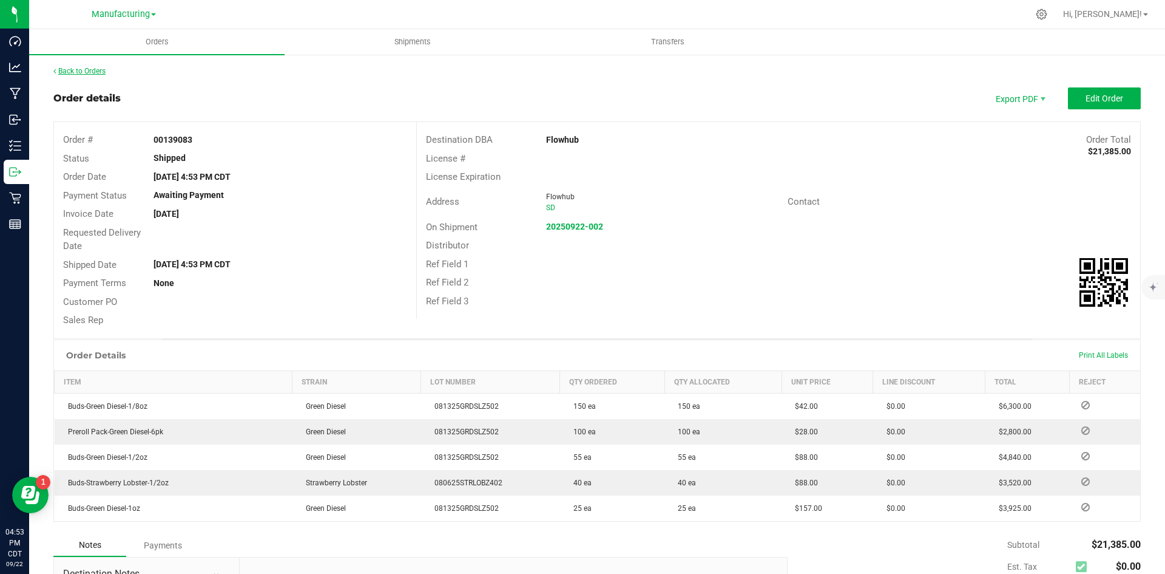
click at [75, 71] on link "Back to Orders" at bounding box center [79, 71] width 52 height 8
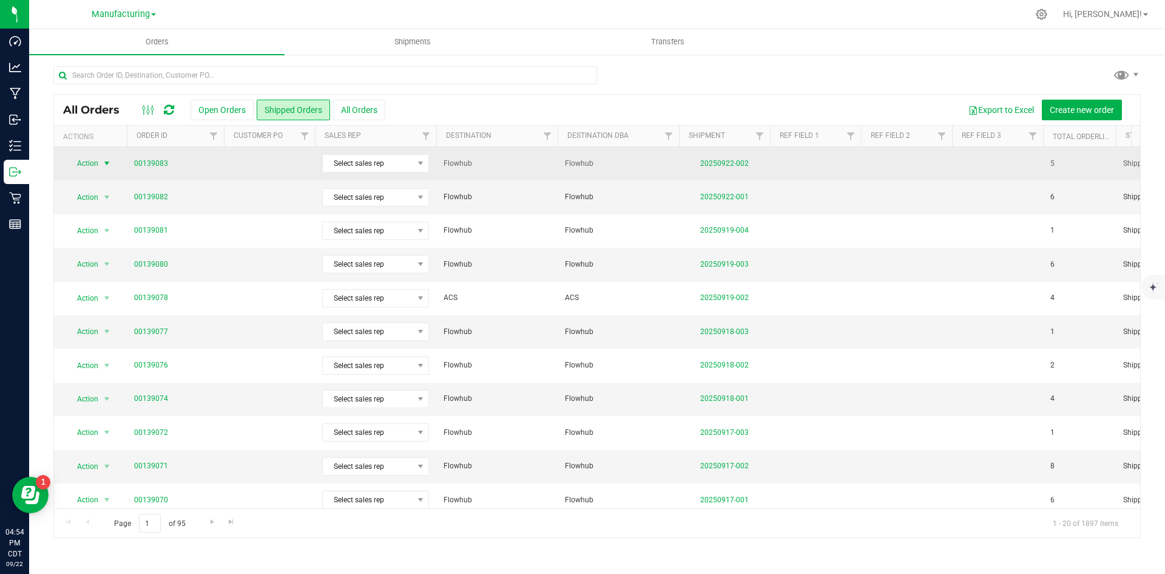
drag, startPoint x: 78, startPoint y: 165, endPoint x: 89, endPoint y: 169, distance: 11.2
click at [79, 165] on span "Action" at bounding box center [82, 163] width 33 height 17
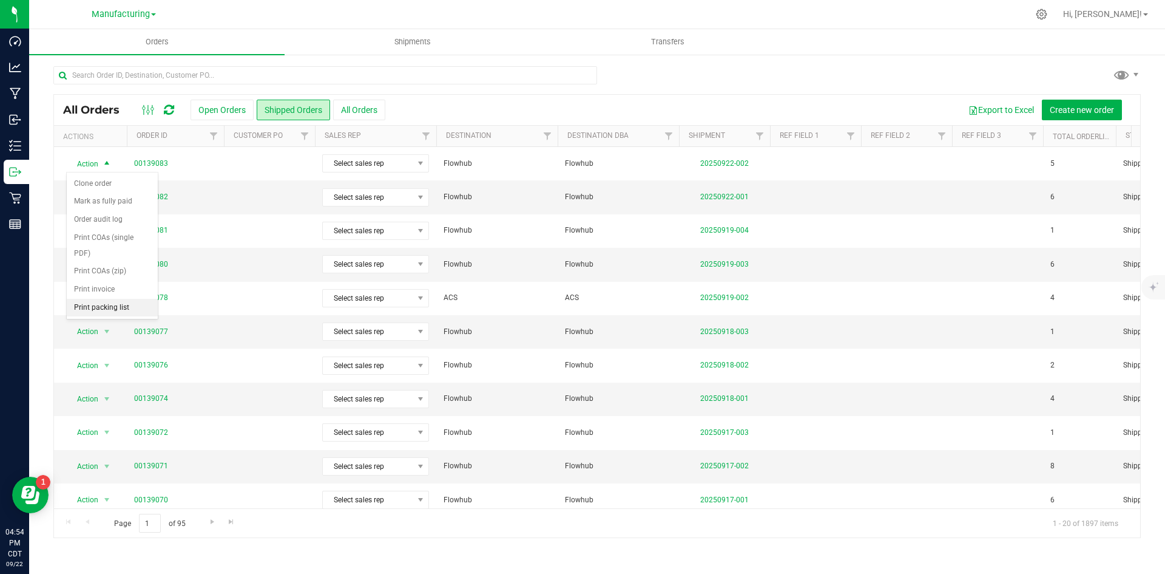
click at [95, 307] on li "Print packing list" at bounding box center [112, 308] width 91 height 18
